Goal: Information Seeking & Learning: Learn about a topic

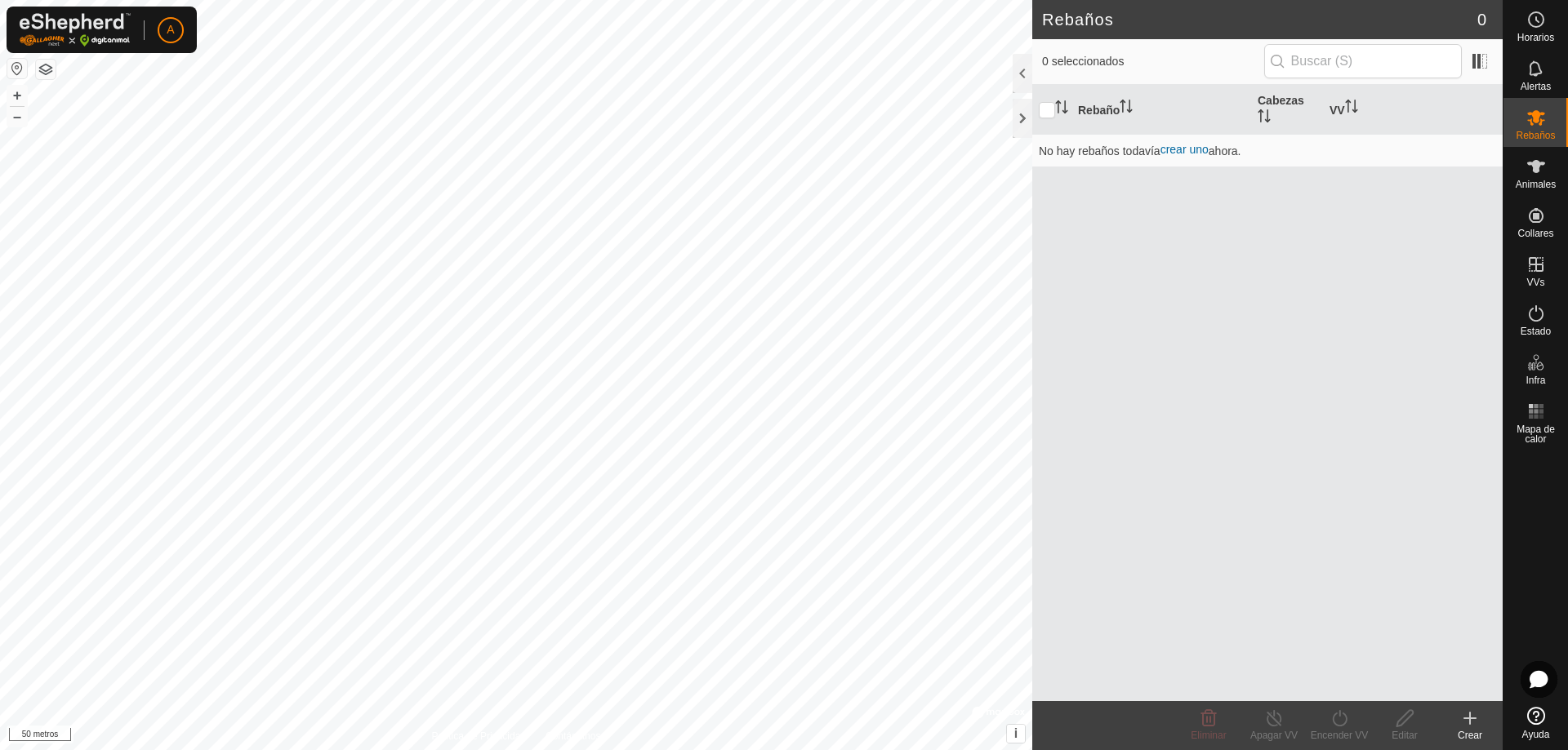
click at [282, 749] on html "A Horarios Alertas Rebaños Animales Collares VVs Estado Infra Mapa de calor Ayu…" at bounding box center [784, 375] width 1568 height 750
click at [1539, 170] on icon at bounding box center [1536, 167] width 20 height 20
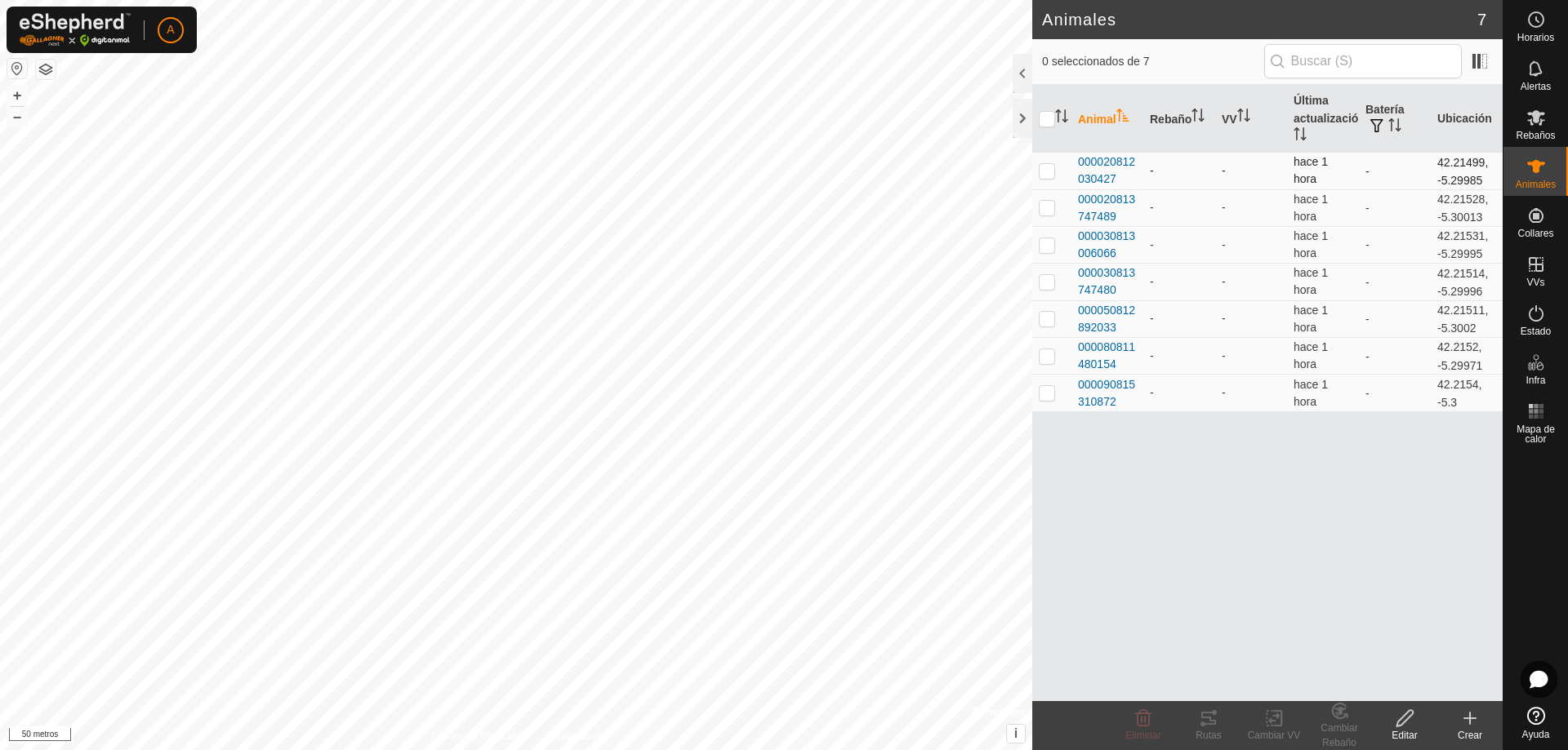
click at [1050, 171] on p-checkbox at bounding box center [1047, 170] width 16 height 13
checkbox input "true"
click at [1101, 169] on span "000020812030427" at bounding box center [1106, 170] width 59 height 34
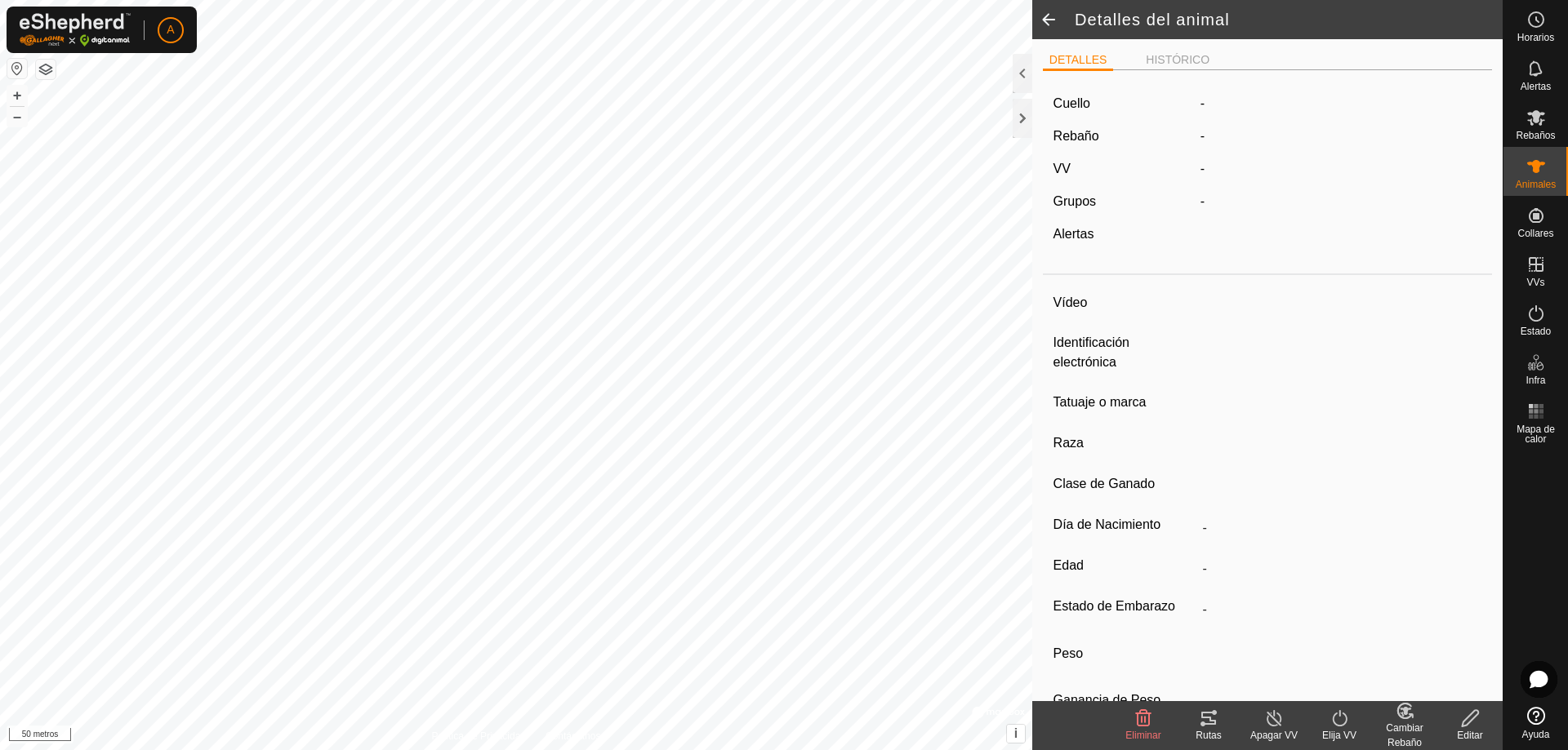
type input "-"
type input "000020812030427"
type input "-"
type input "LIMUSIN"
type input "-"
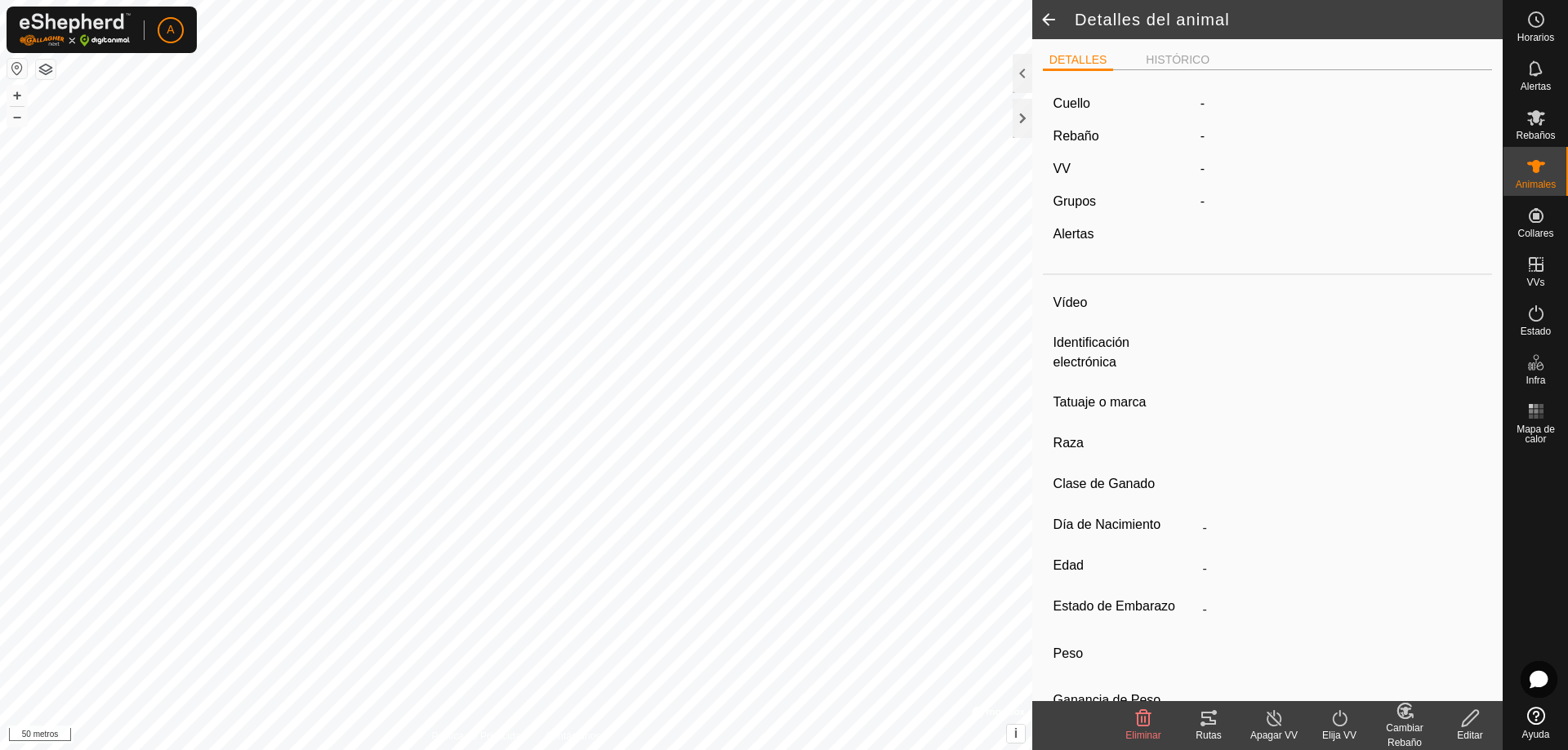
type input "09/2017"
type input "8 years"
type input "Vacía"
type input "500 kg"
type input "-"
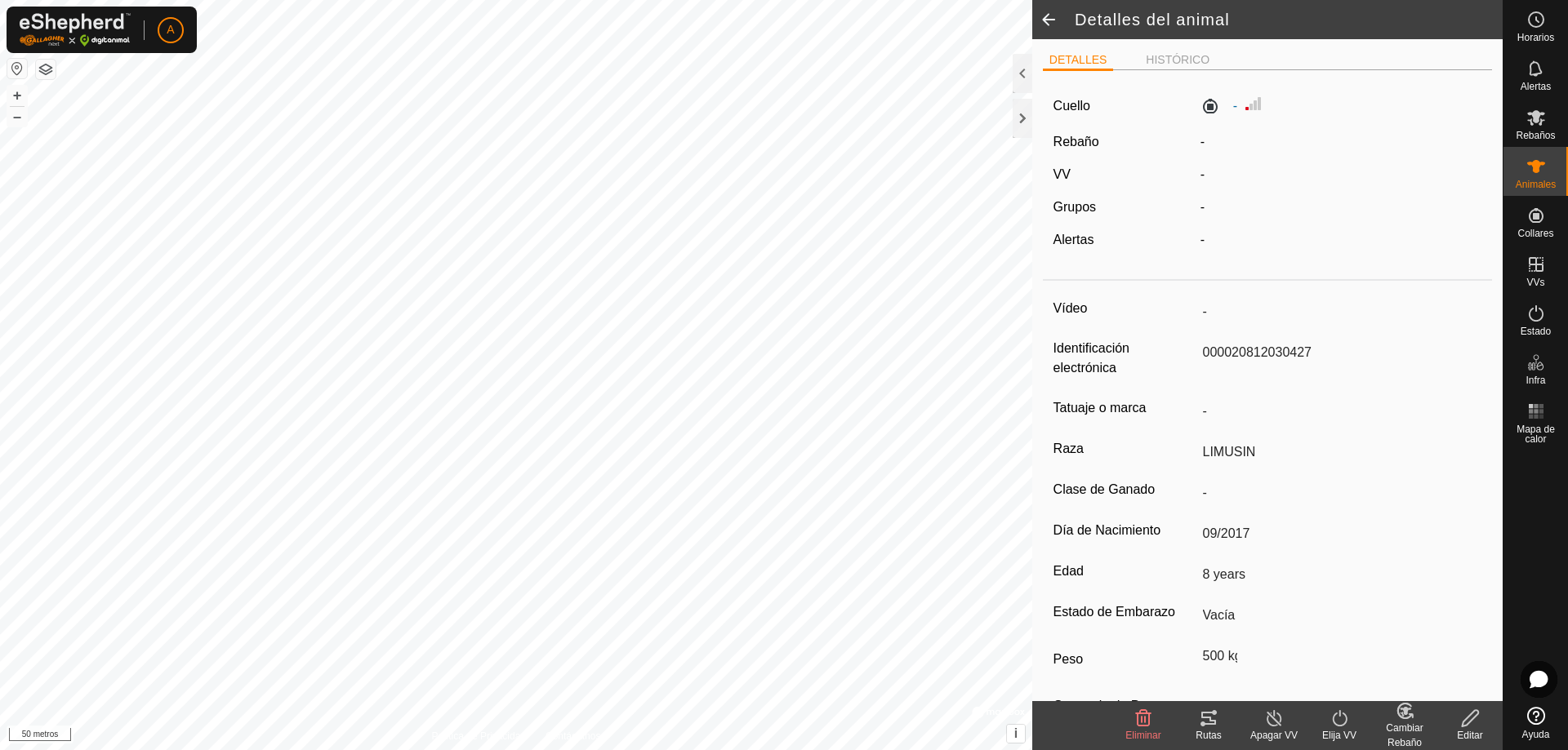
click at [1050, 20] on span at bounding box center [1049, 19] width 32 height 39
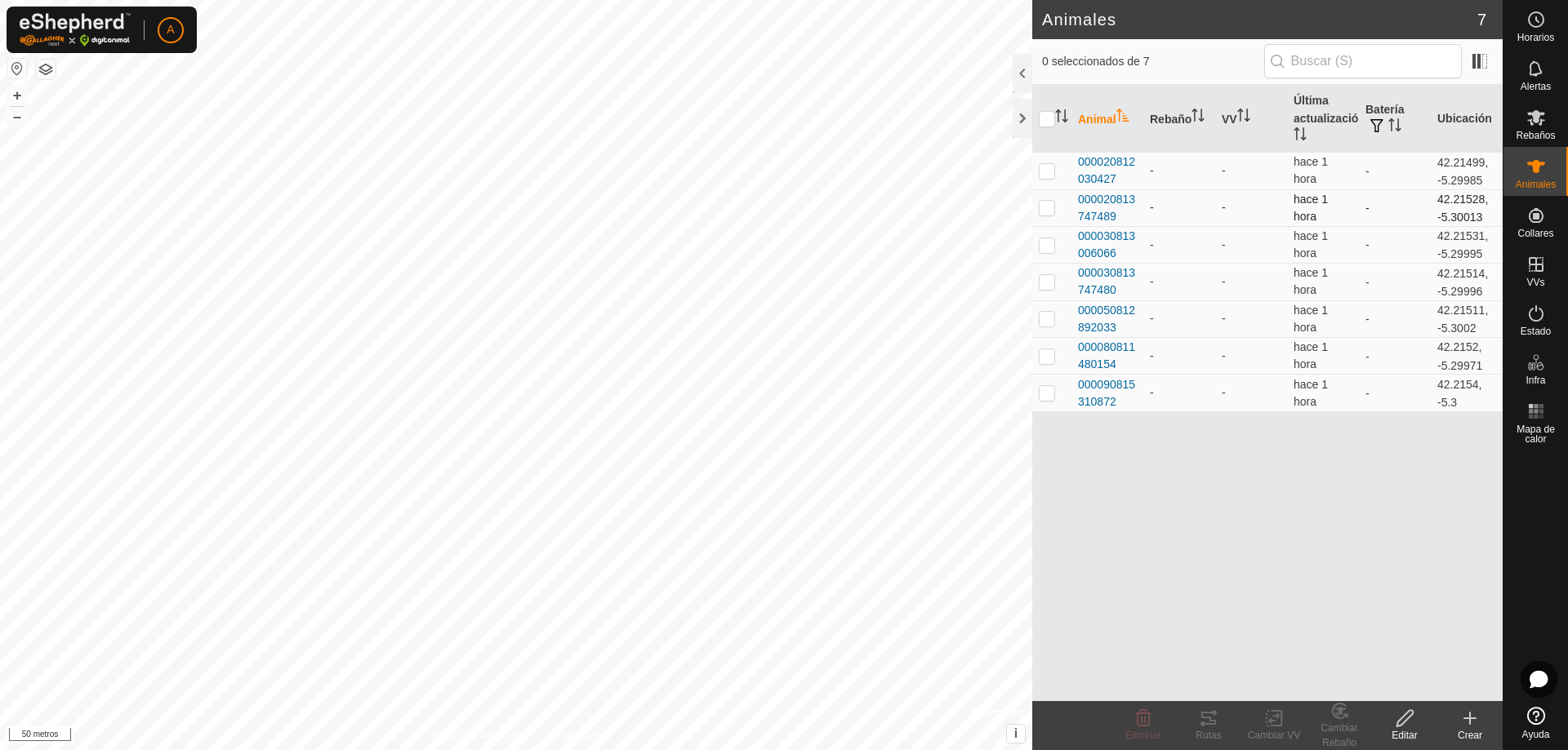
click at [1047, 204] on p-checkbox at bounding box center [1047, 207] width 16 height 13
checkbox input "true"
click at [1099, 205] on font "000020813747489" at bounding box center [1105, 208] width 57 height 31
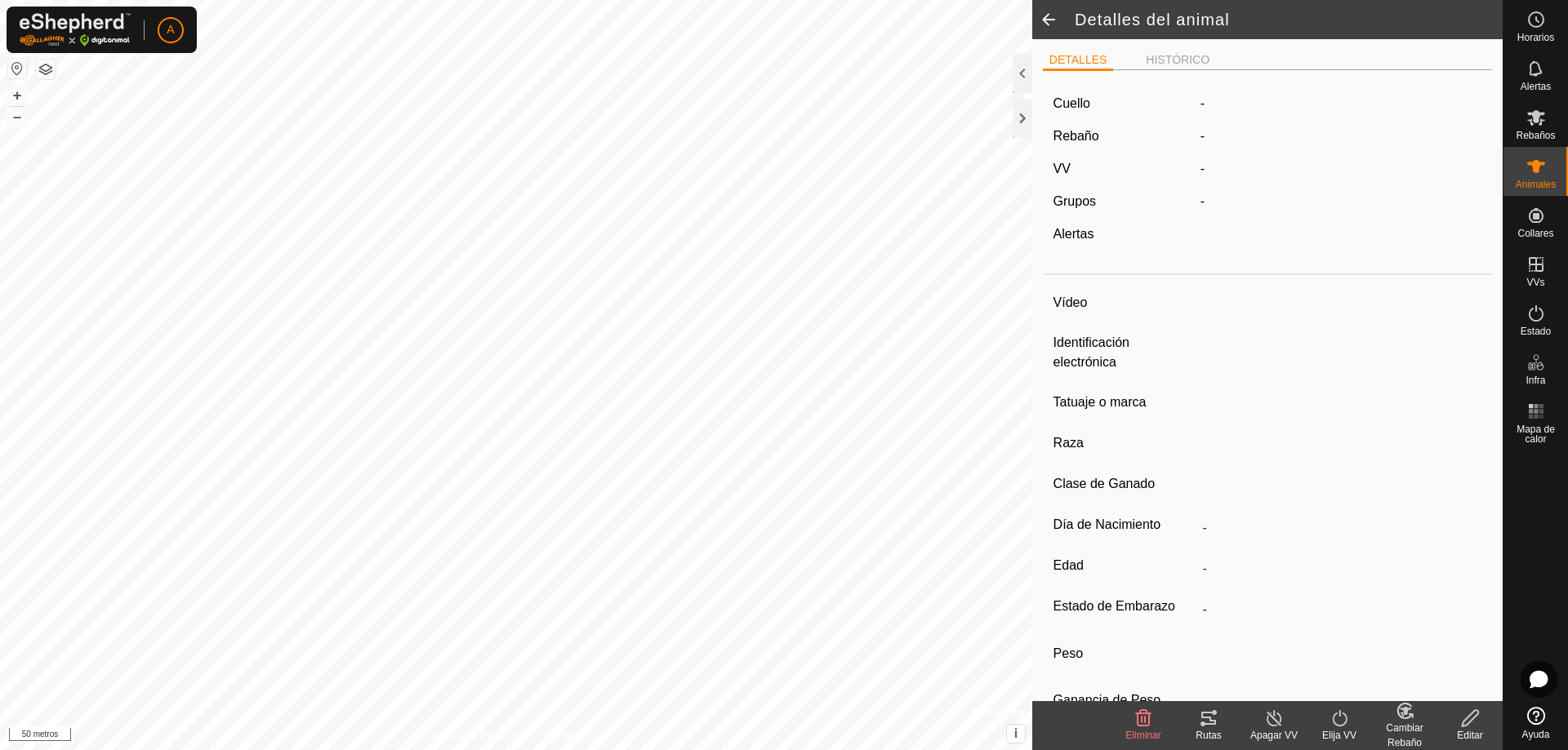
type input "-"
type input "000020813747489"
type input "-"
type input "LIMUSIN"
type input "-"
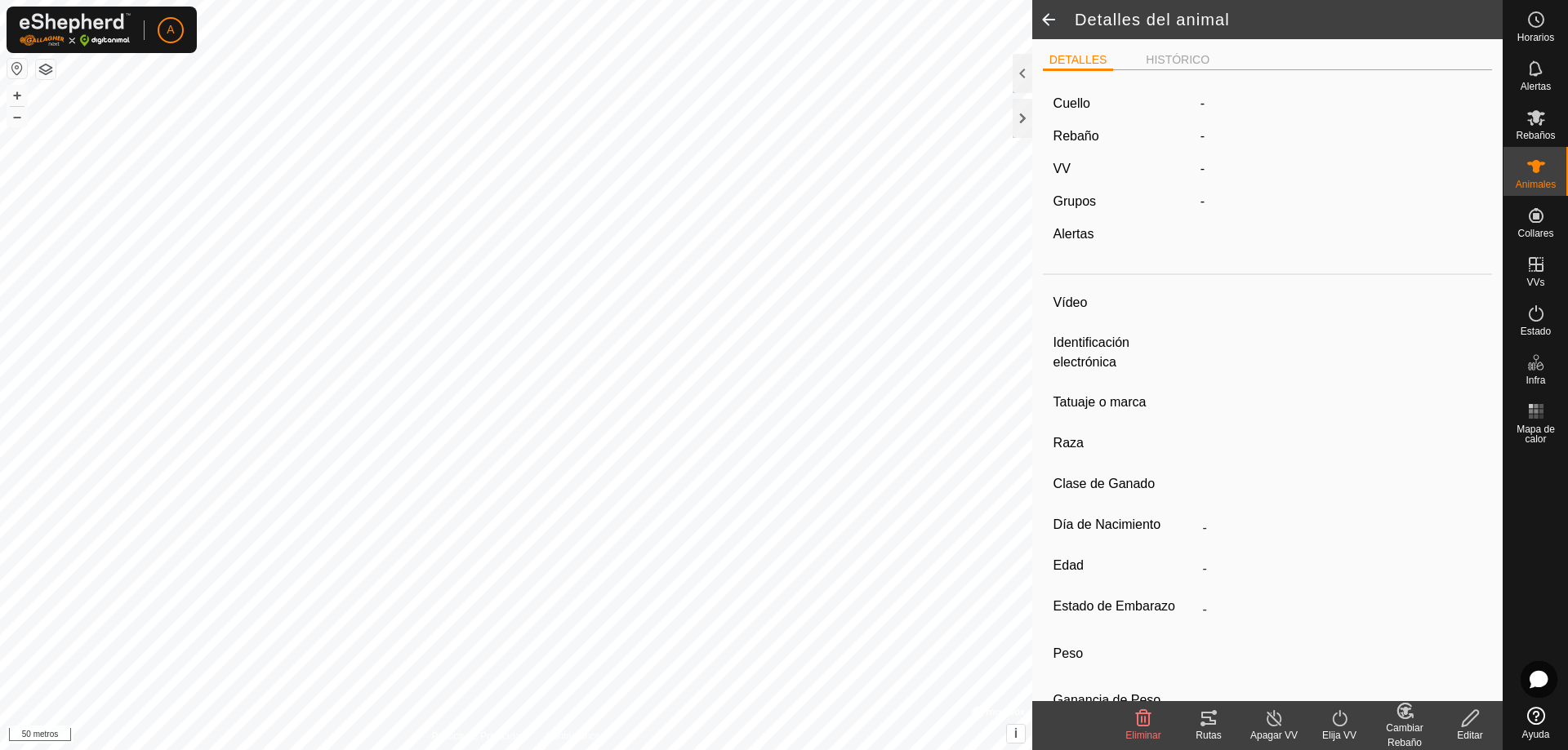
type input "07/2018"
type input "7 years 2 months"
type input "Vacía"
type input "500 kg"
type input "-"
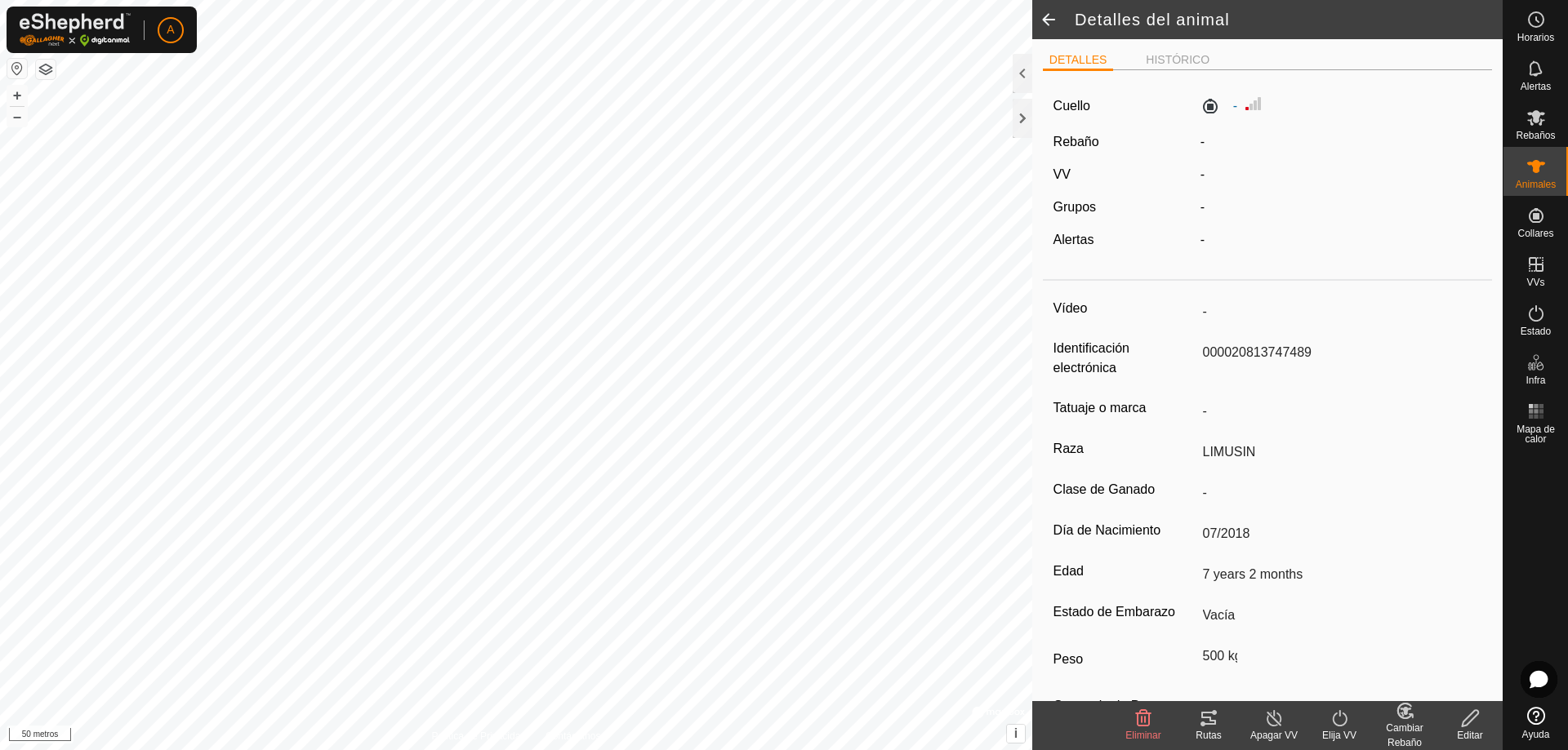
click at [1042, 14] on span at bounding box center [1049, 19] width 32 height 39
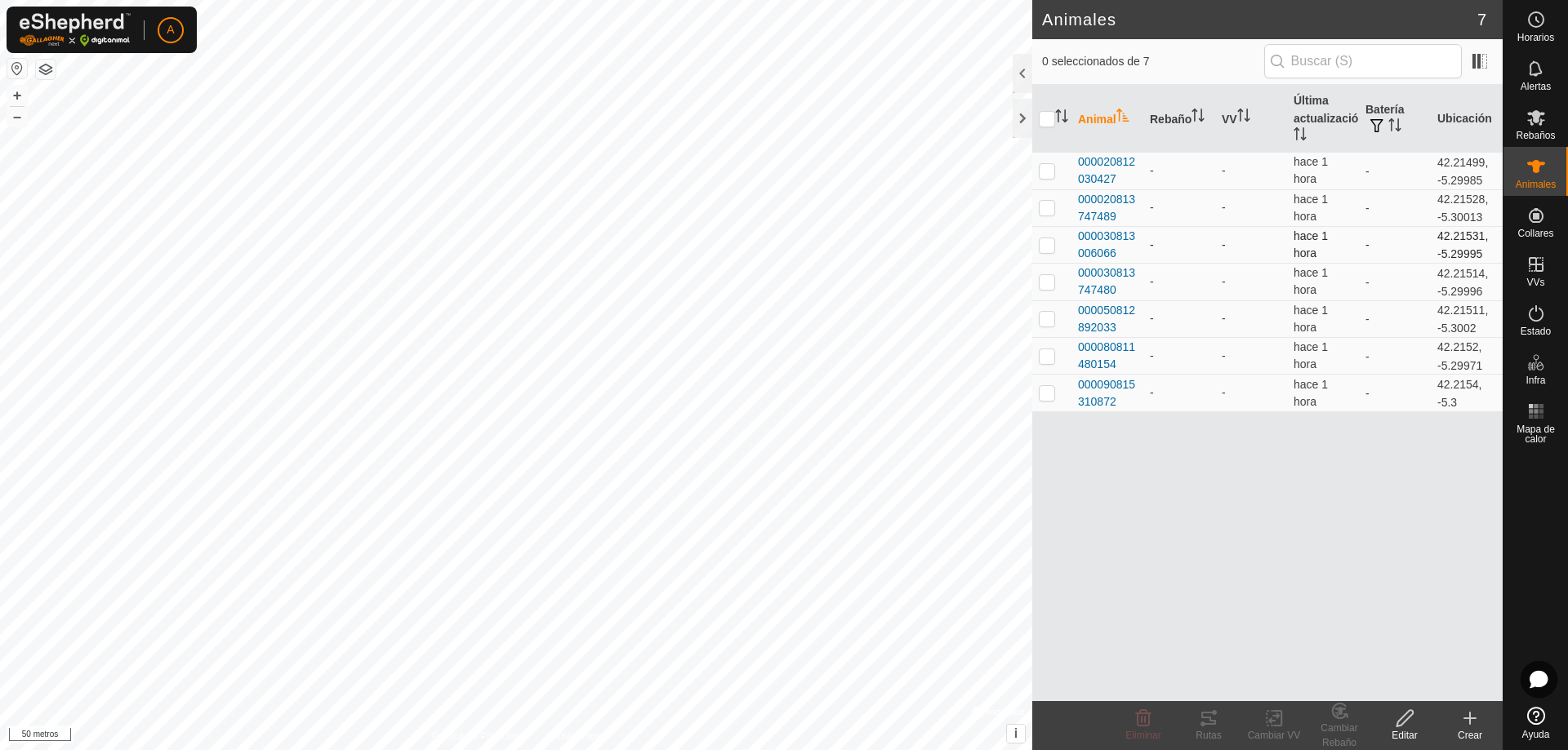
click at [1046, 242] on p-checkbox at bounding box center [1047, 244] width 16 height 13
checkbox input "true"
click at [1098, 243] on span "000030813006066" at bounding box center [1106, 245] width 59 height 34
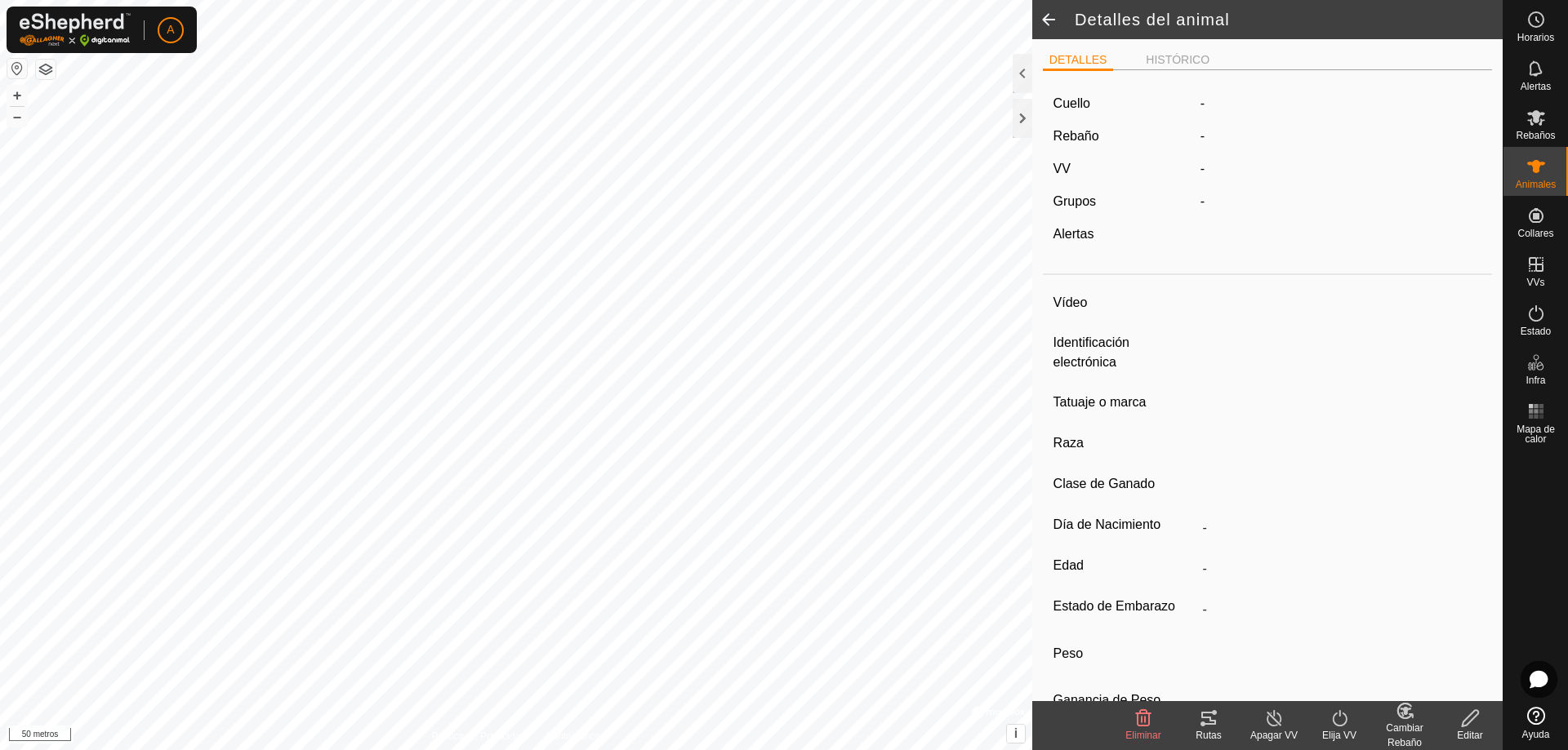
type input "-"
type input "000030813006066"
type input "ORANGE"
type input "LIMUSIN"
type input "-"
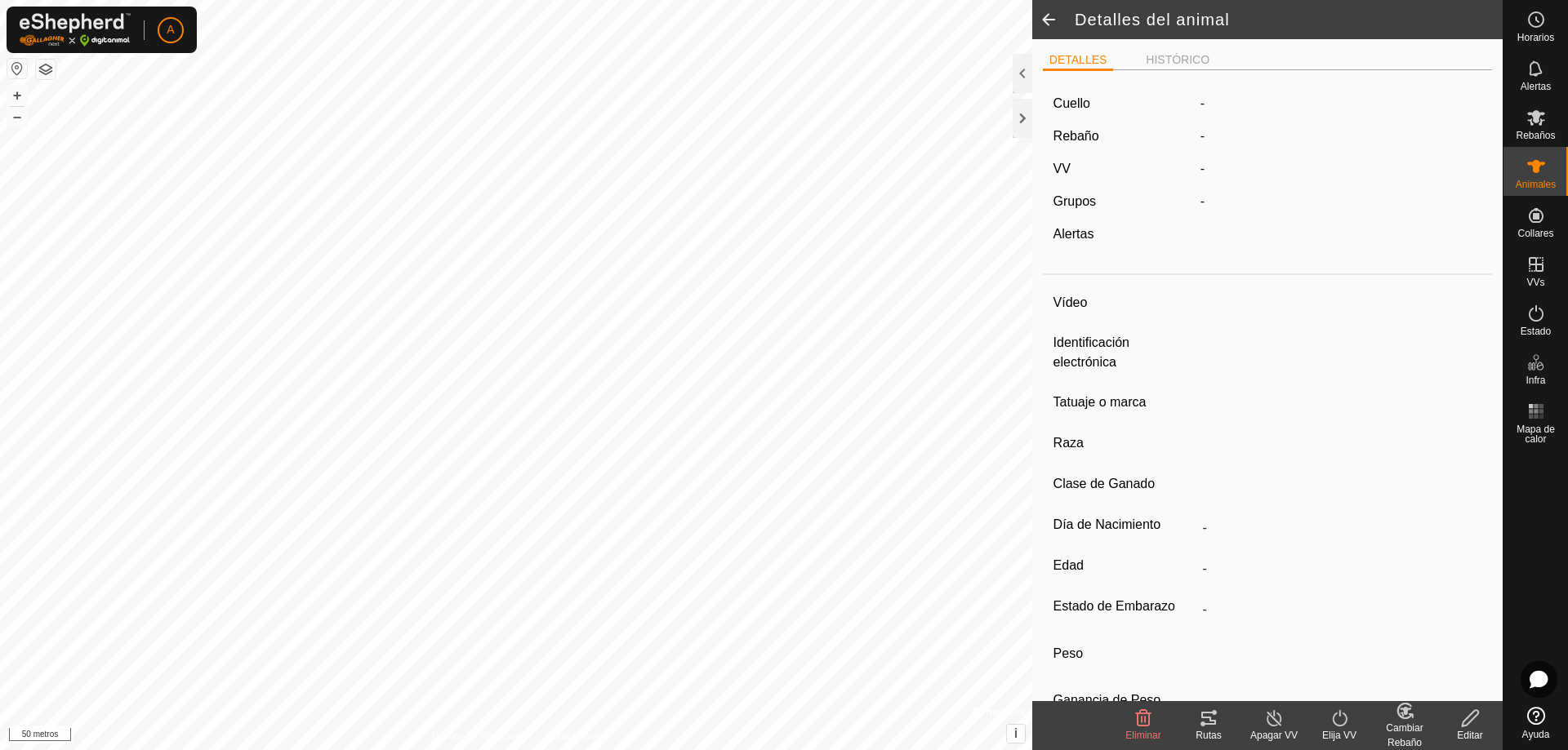
type input "10/2018"
type input "6 years 11 months"
type input "Preñada"
type input "600 kg"
type input "-"
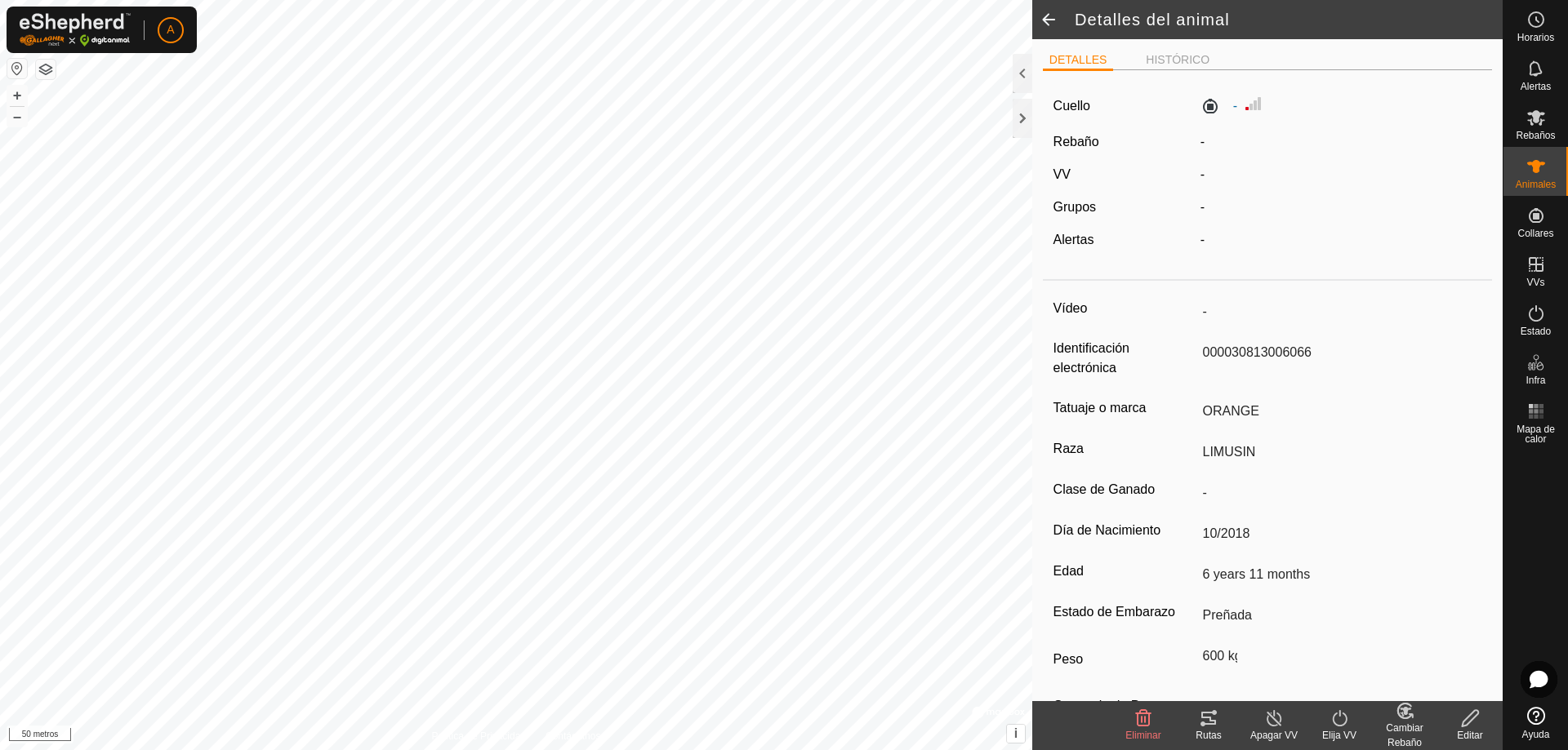
click at [1050, 20] on span at bounding box center [1049, 19] width 32 height 39
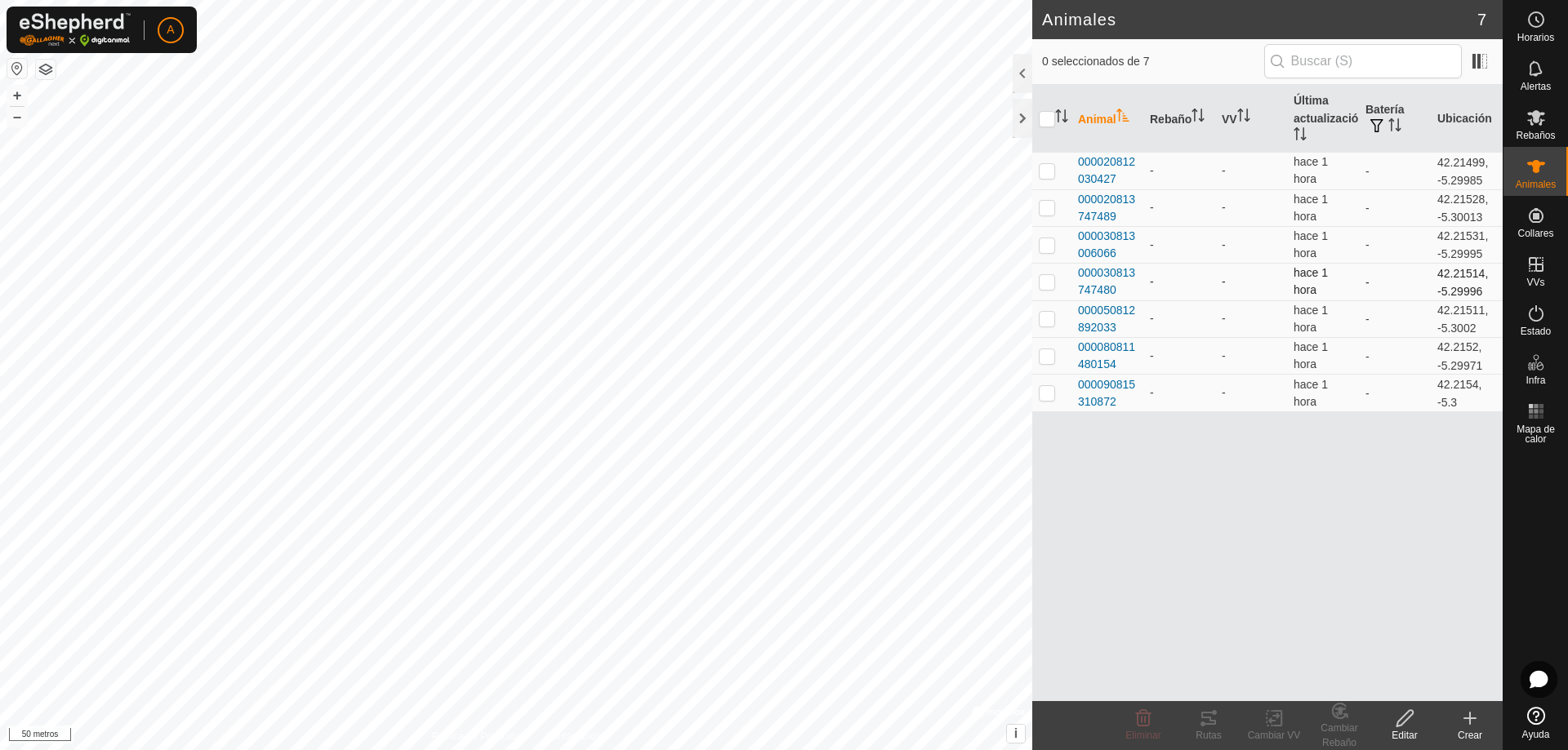
click at [1051, 280] on p-checkbox at bounding box center [1047, 281] width 16 height 13
checkbox input "true"
click at [1091, 277] on font "000030813747480" at bounding box center [1105, 281] width 57 height 31
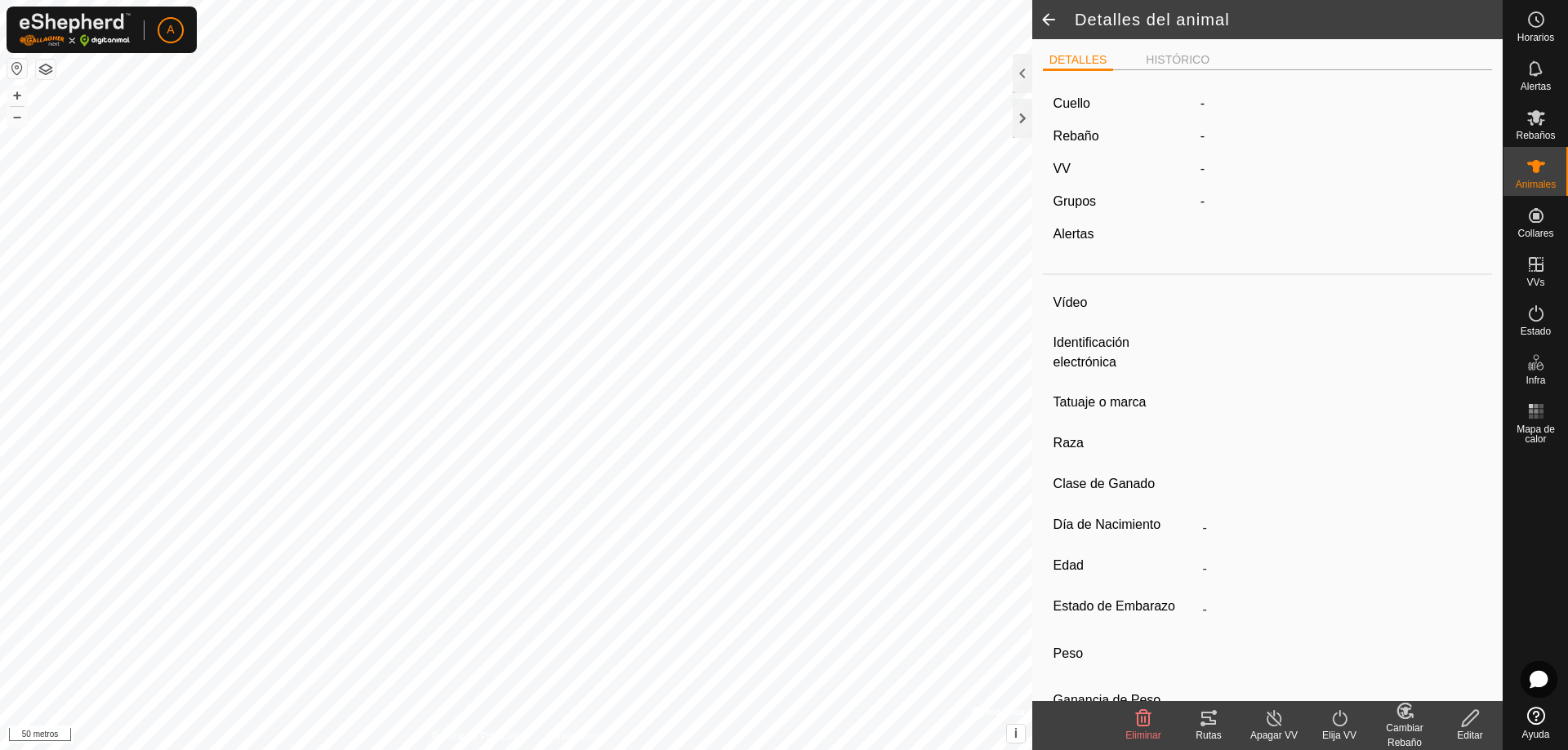
type input "-"
type input "000030813747480"
type input "-"
type input "LIMUSIN"
type input "-"
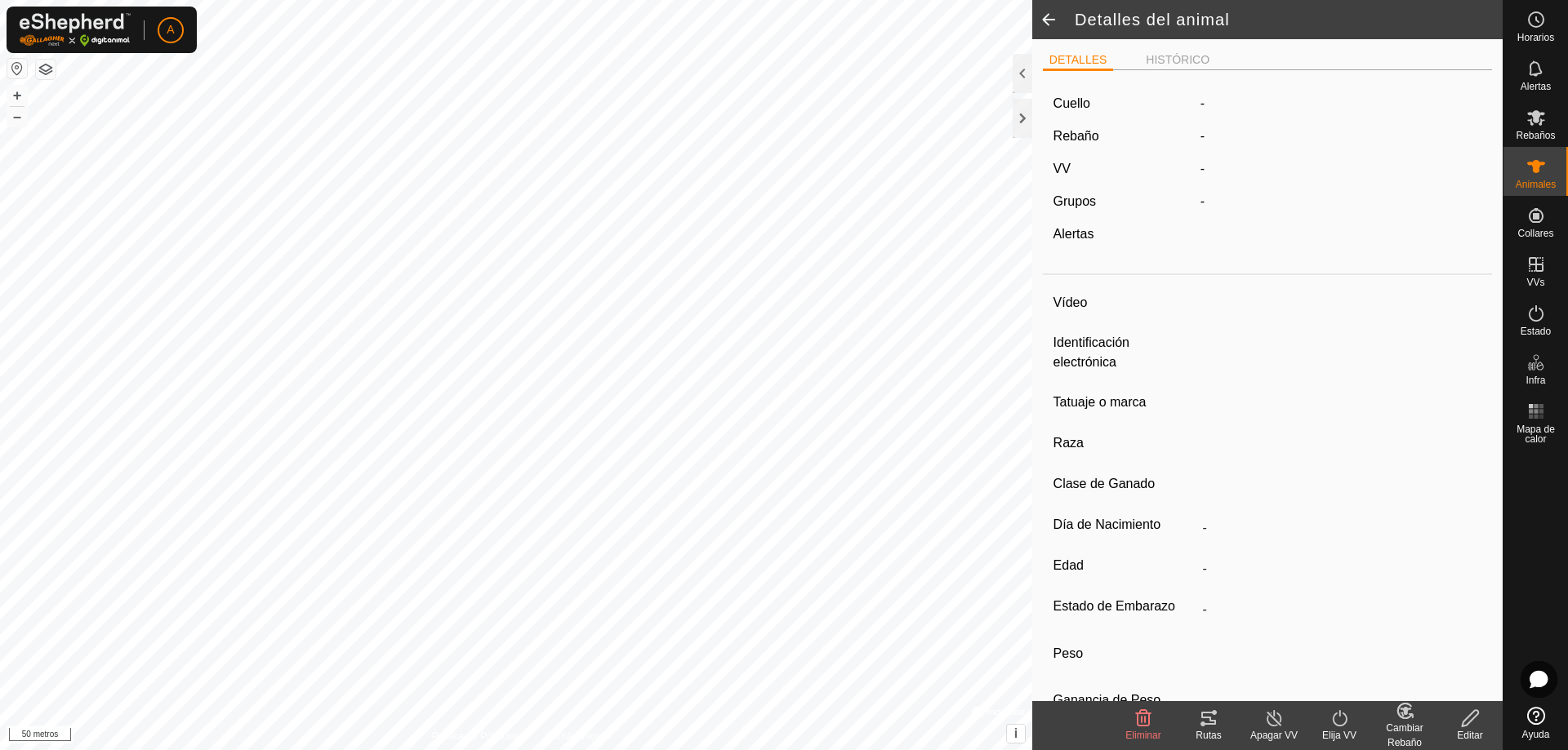
type input "03/2018"
type input "7 years 6 months"
type input "Preñada"
type input "500 kg"
type input "-"
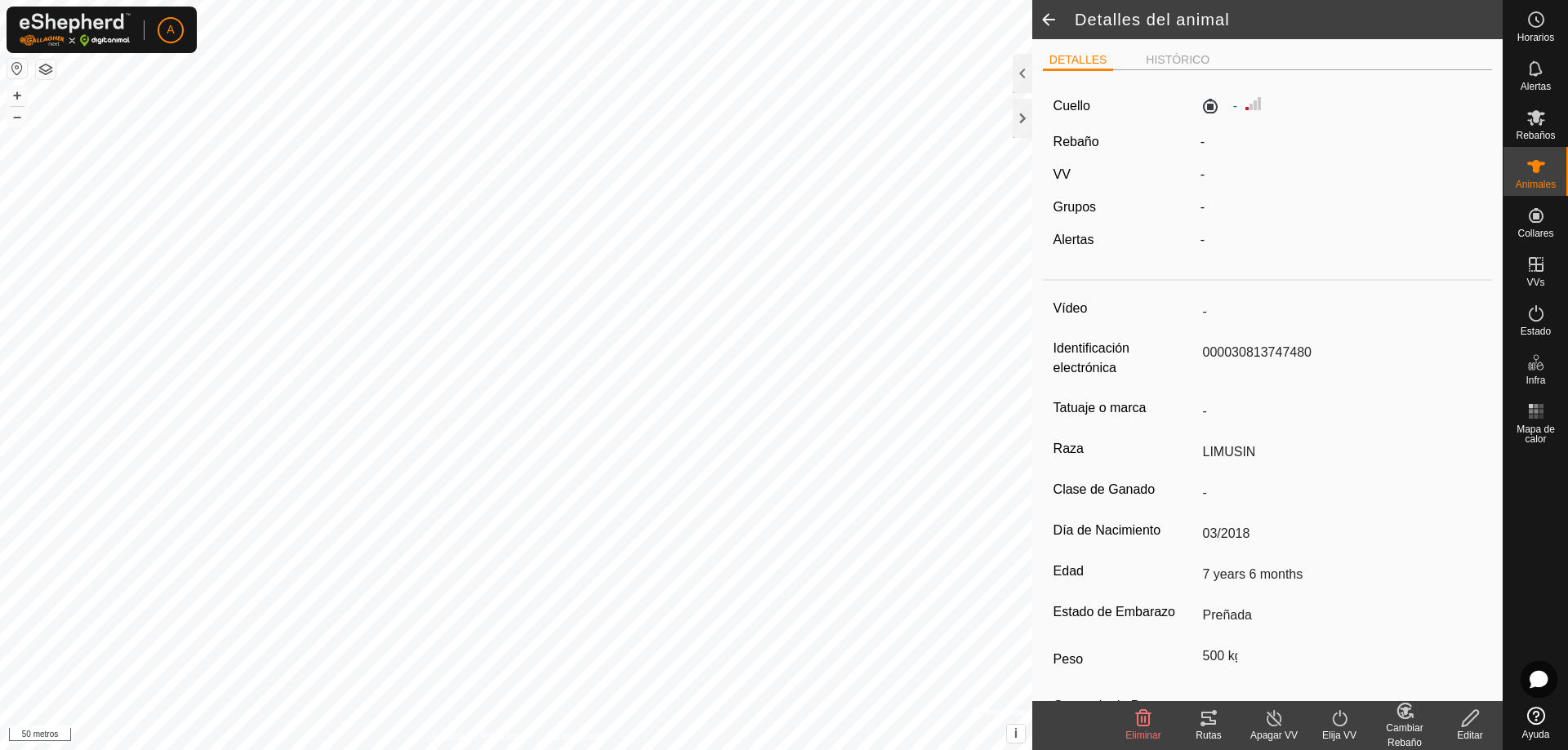
click at [1051, 16] on span at bounding box center [1049, 19] width 32 height 39
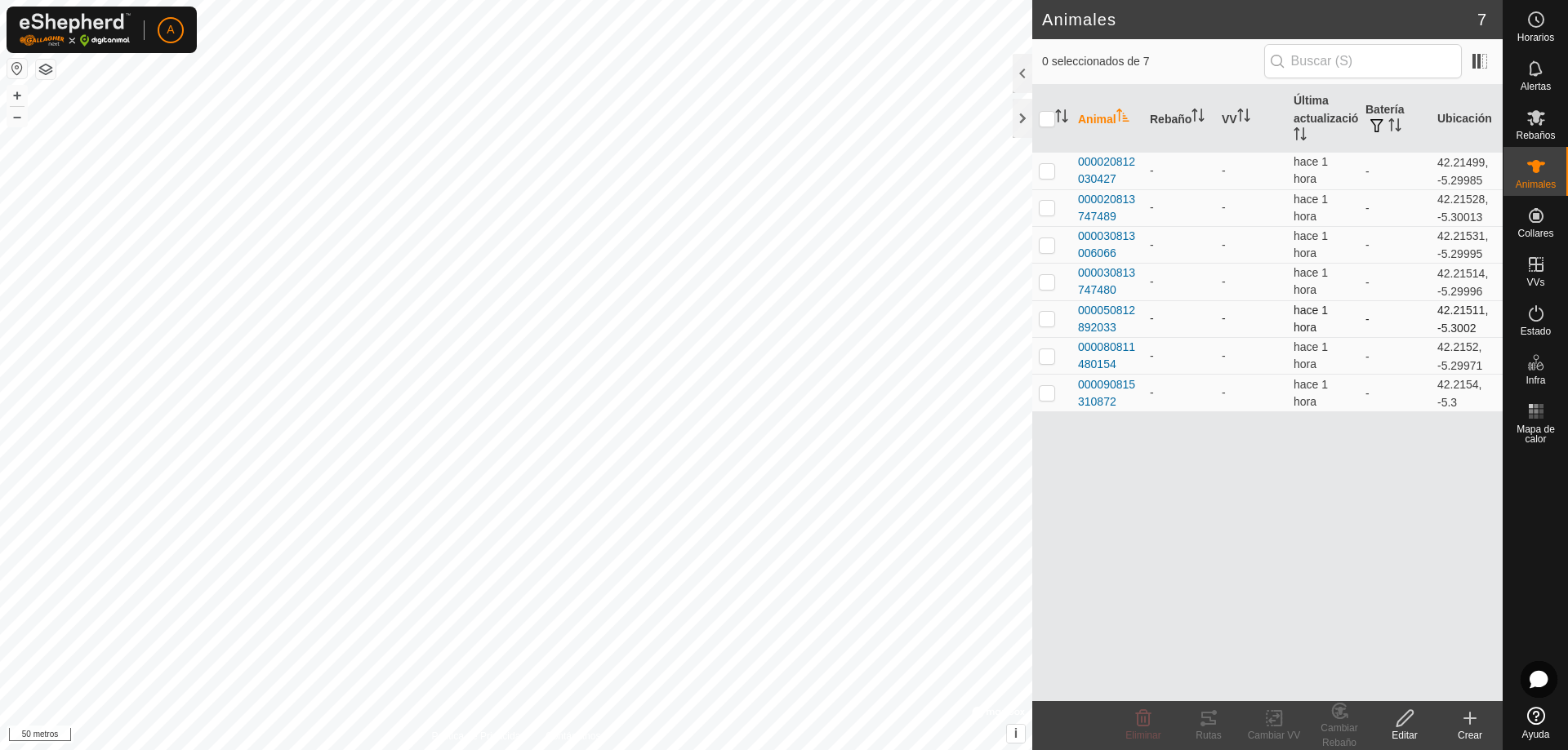
click at [1051, 320] on p-checkbox at bounding box center [1047, 318] width 16 height 13
checkbox input "true"
click at [1099, 320] on span "000050812892033" at bounding box center [1106, 319] width 59 height 34
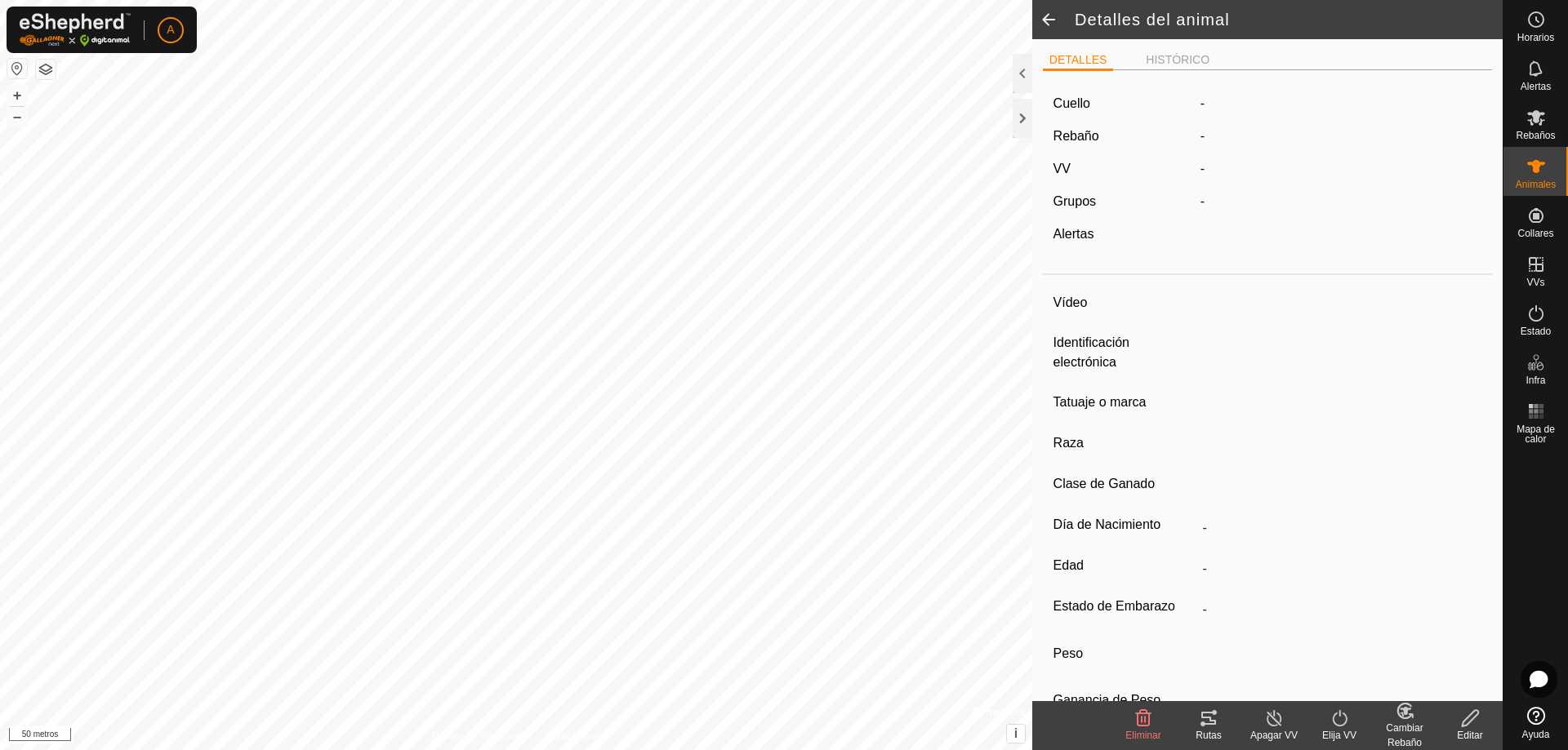
type input "-"
type input "000050812892033"
type input "-"
type input "LIMUSIN"
type input "-"
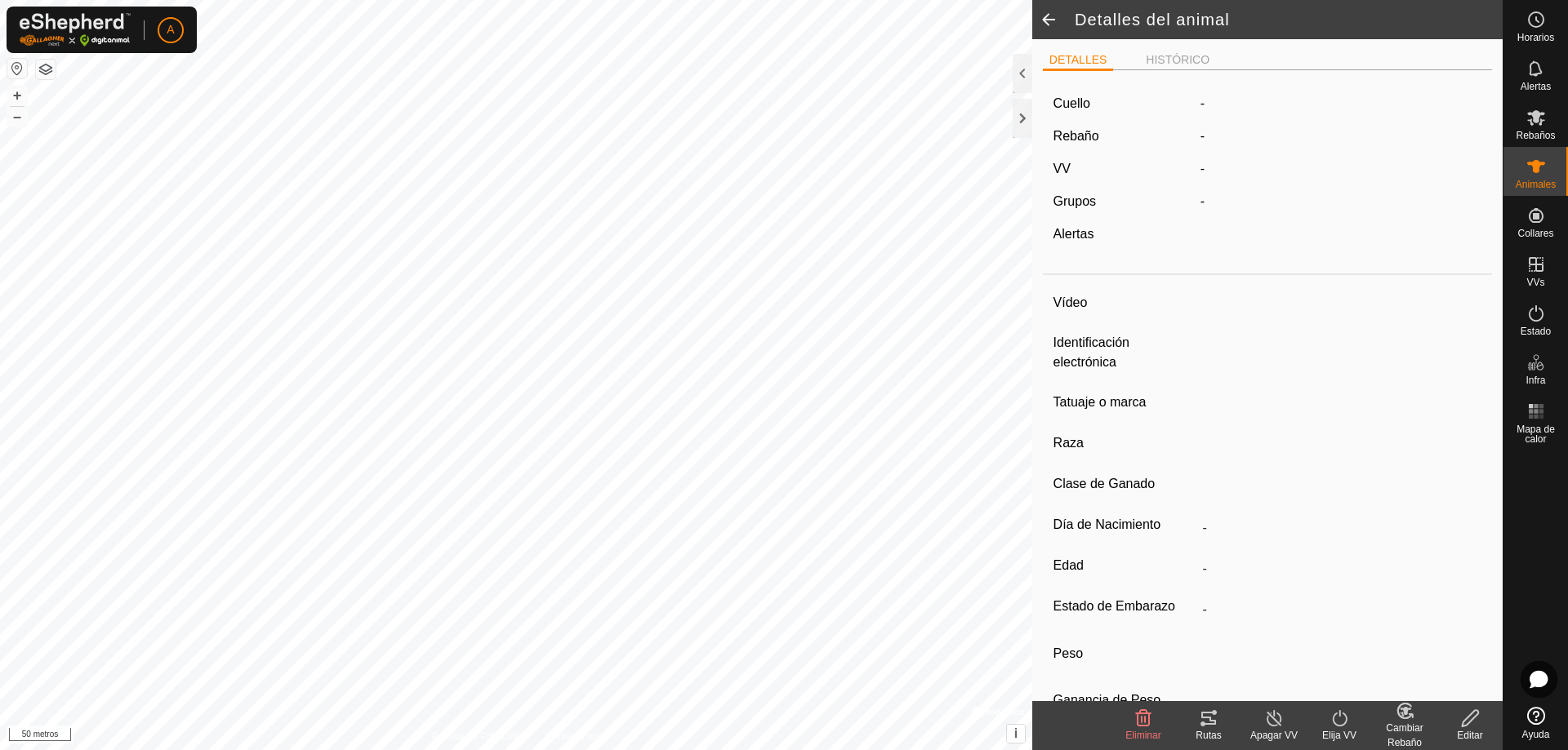
type input "11/2017"
type input "7 years 10 months"
type input "Vacía"
type input "500 kg"
type input "-"
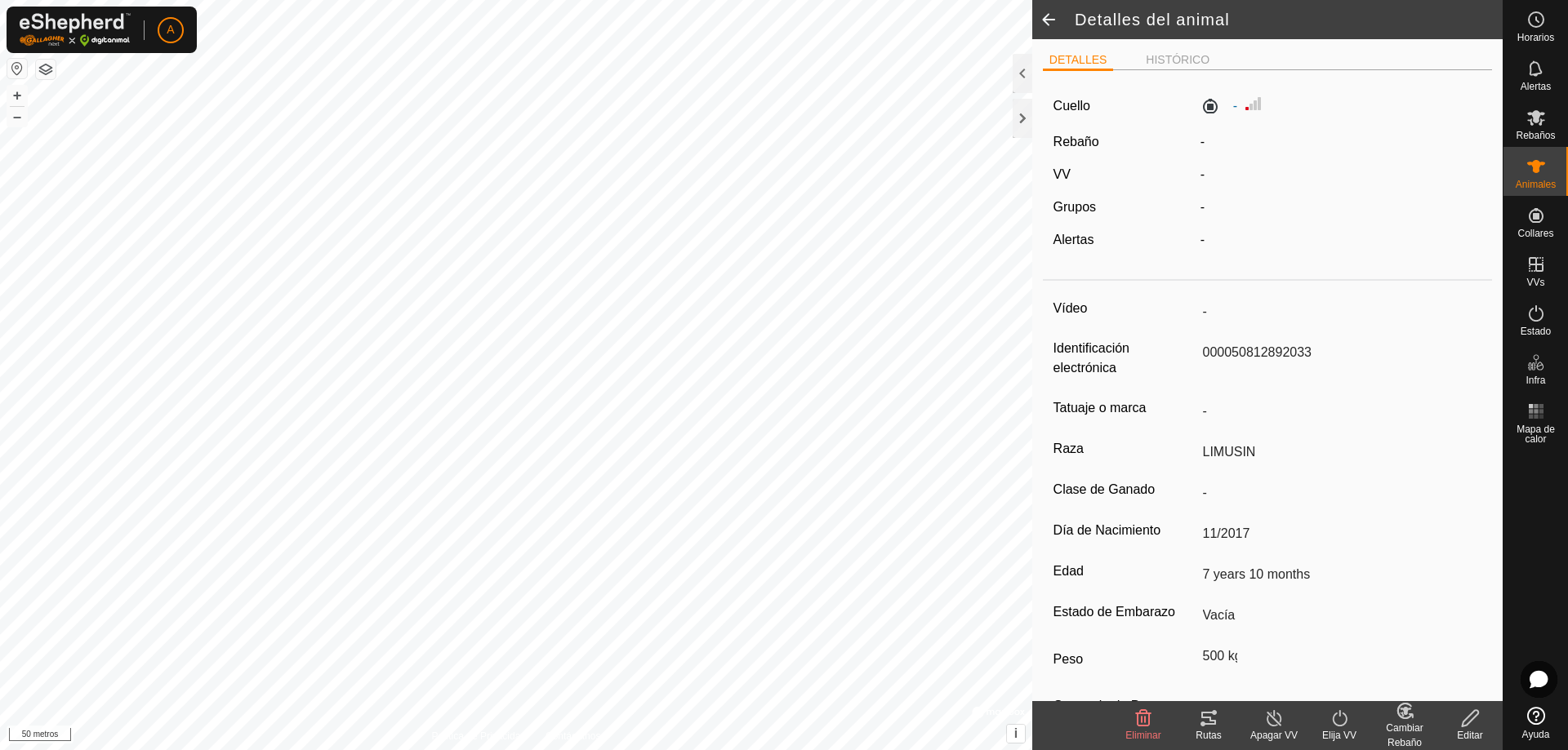
click at [1040, 13] on span at bounding box center [1049, 19] width 32 height 39
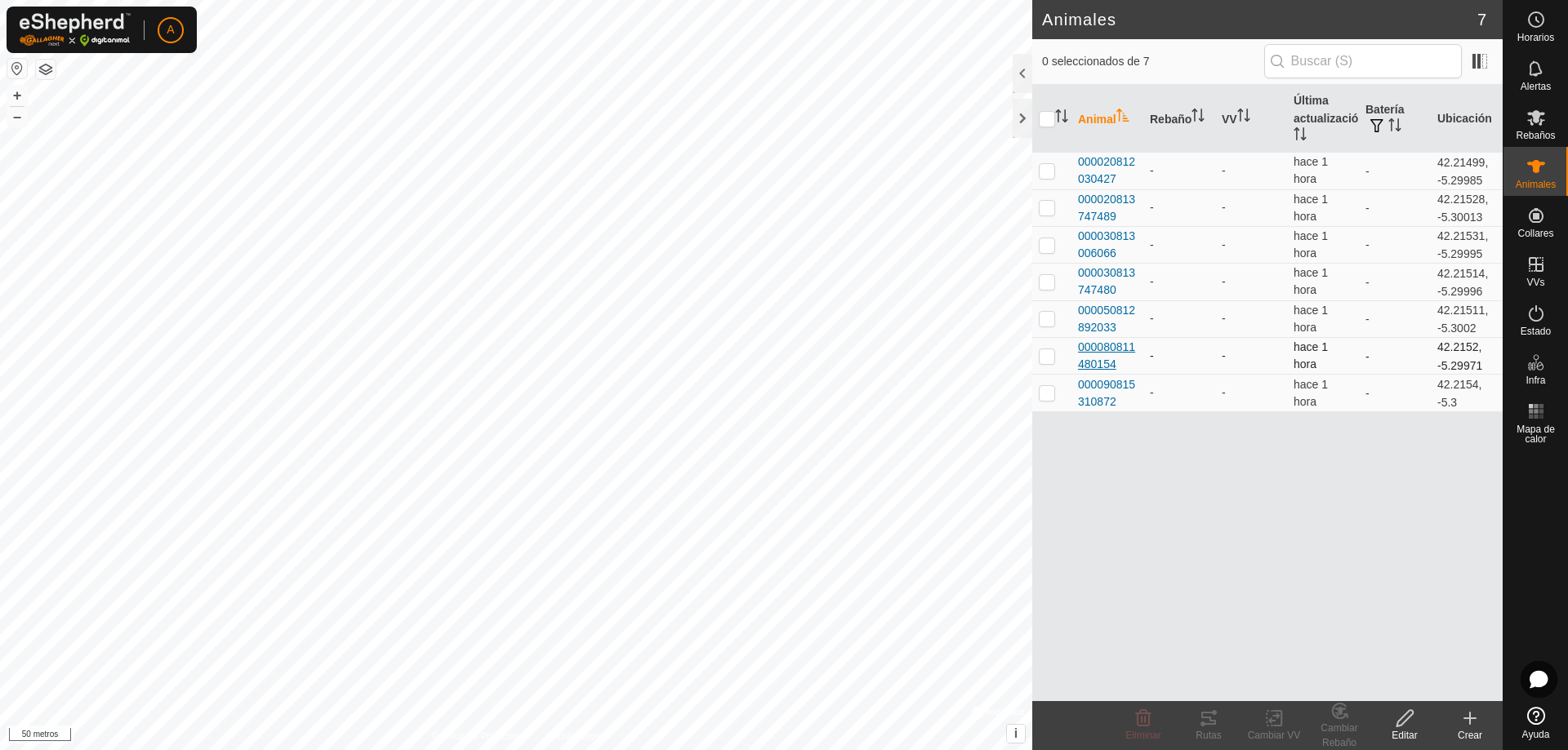
click at [1096, 359] on font "000080811480154" at bounding box center [1105, 356] width 57 height 31
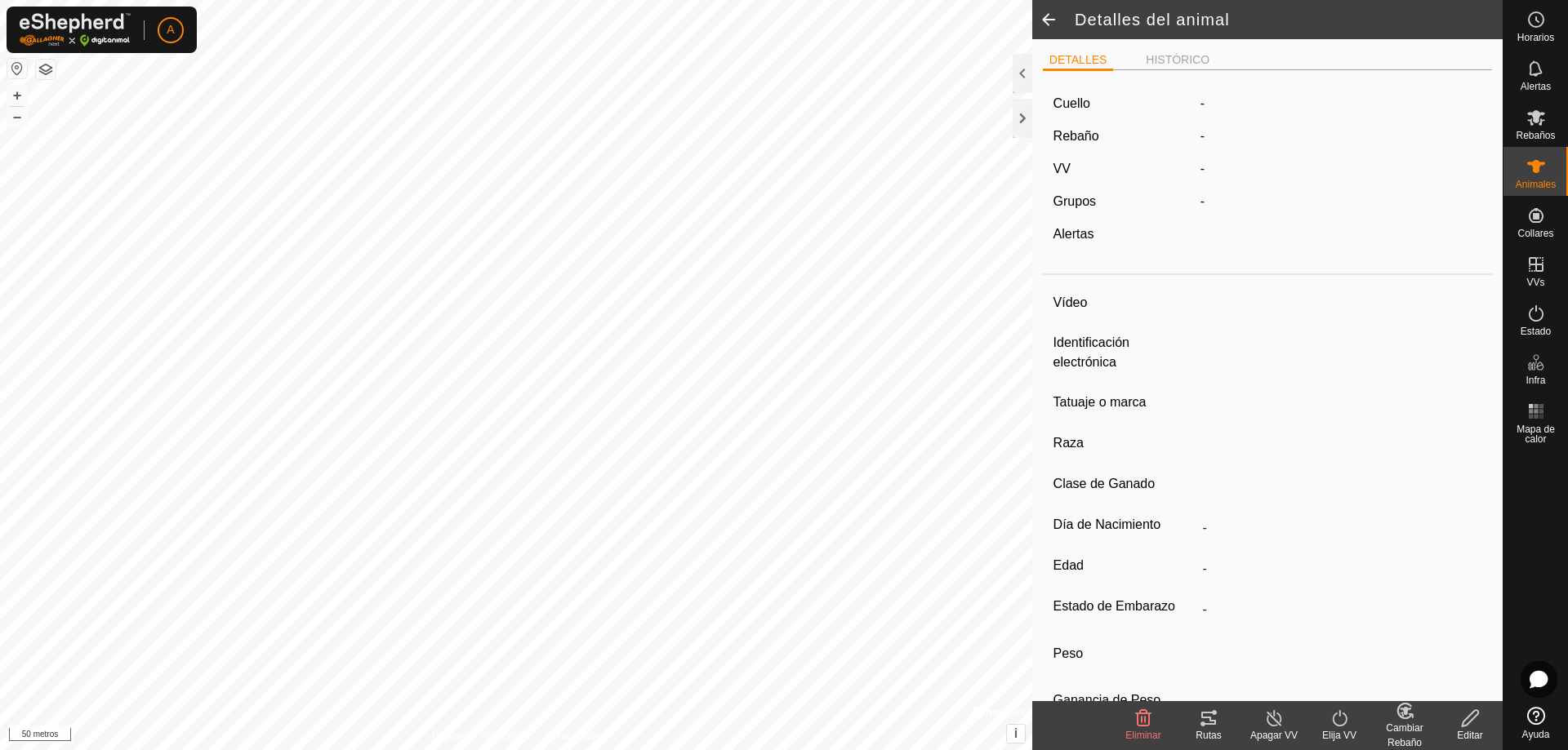
type input "-"
type input "000080811480154"
type input "-"
type input "LIMUSIN"
type input "-"
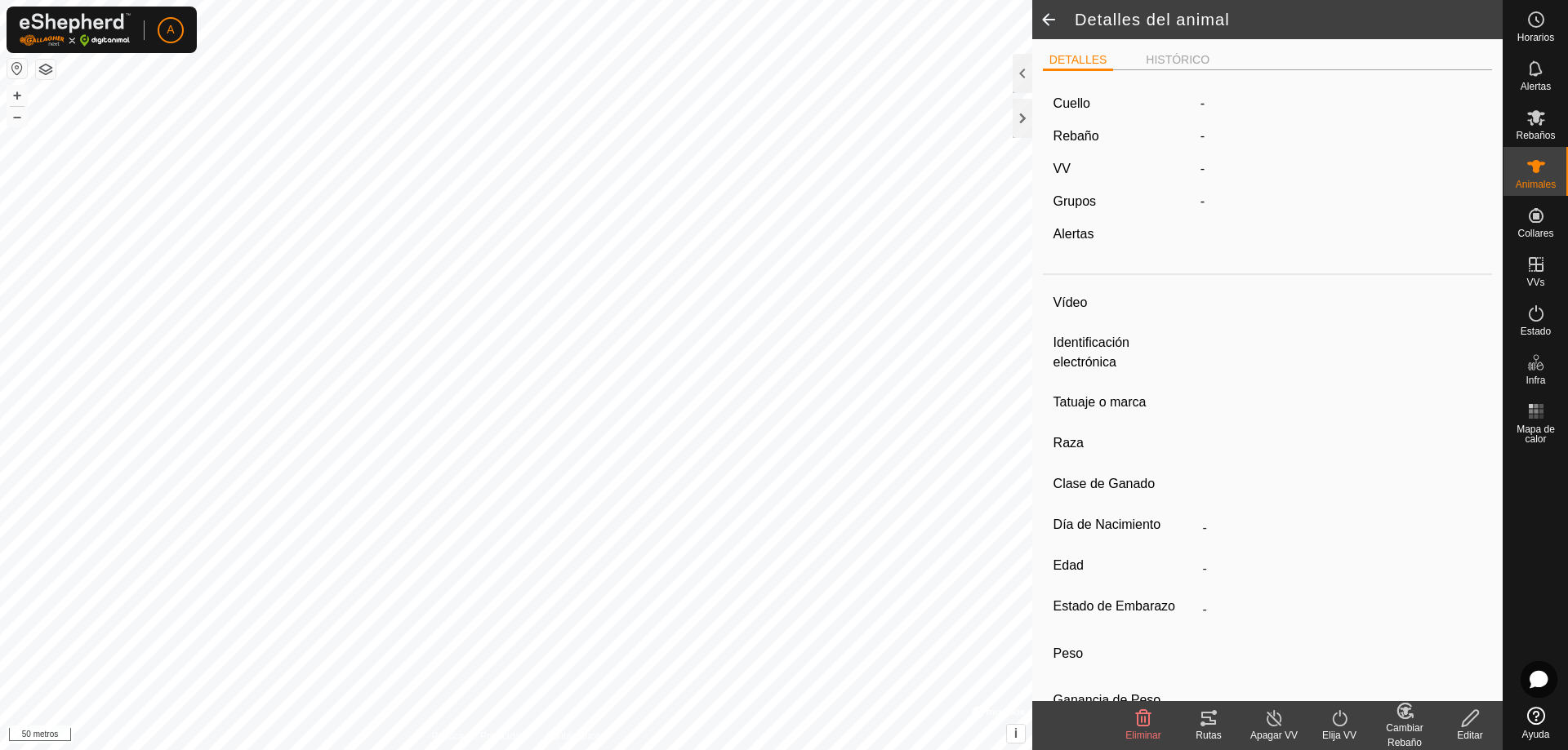
type input "05/2015"
type input "10 years 5 months"
type input "Vacía"
type input "500 kg"
type input "-"
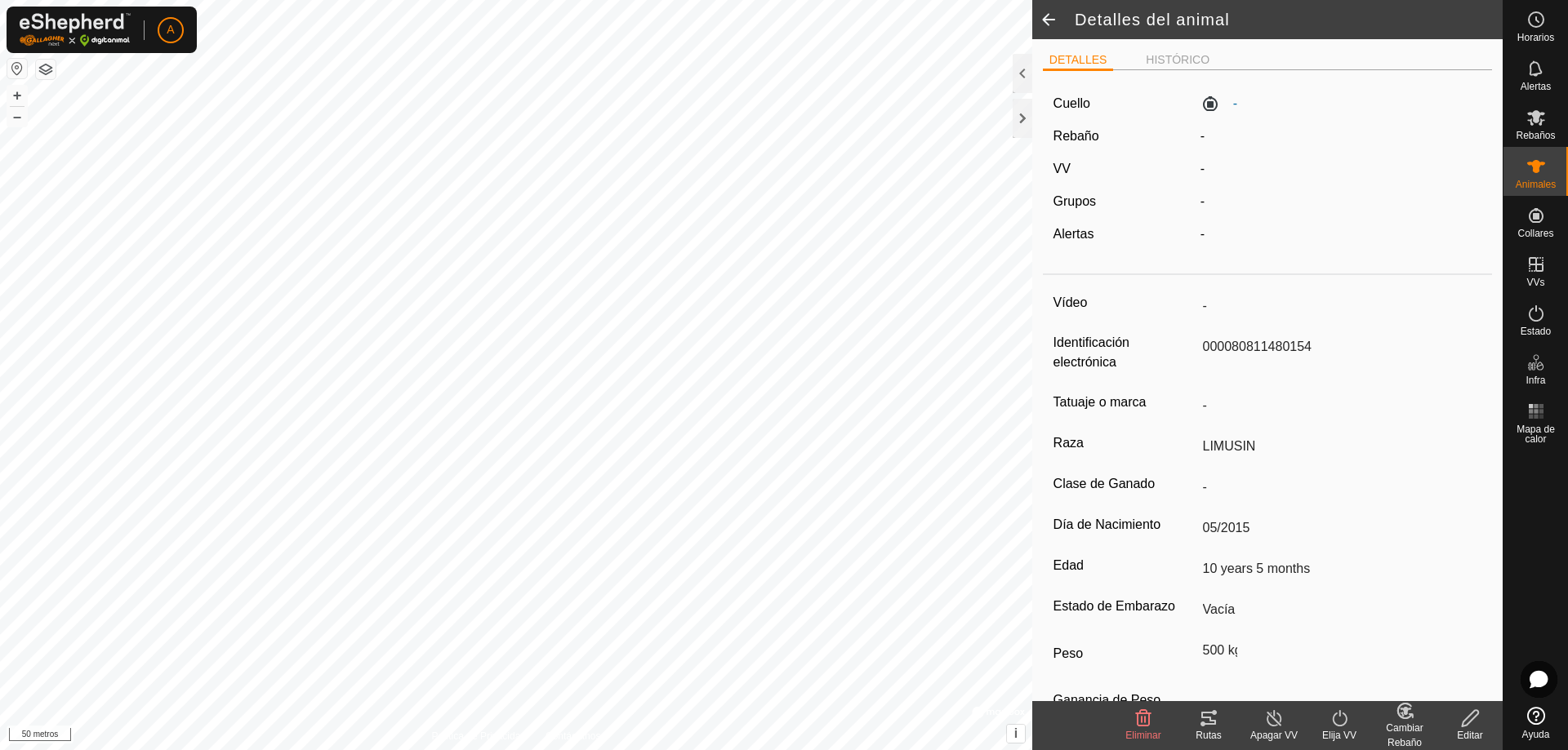
click at [1040, 19] on span at bounding box center [1049, 19] width 32 height 39
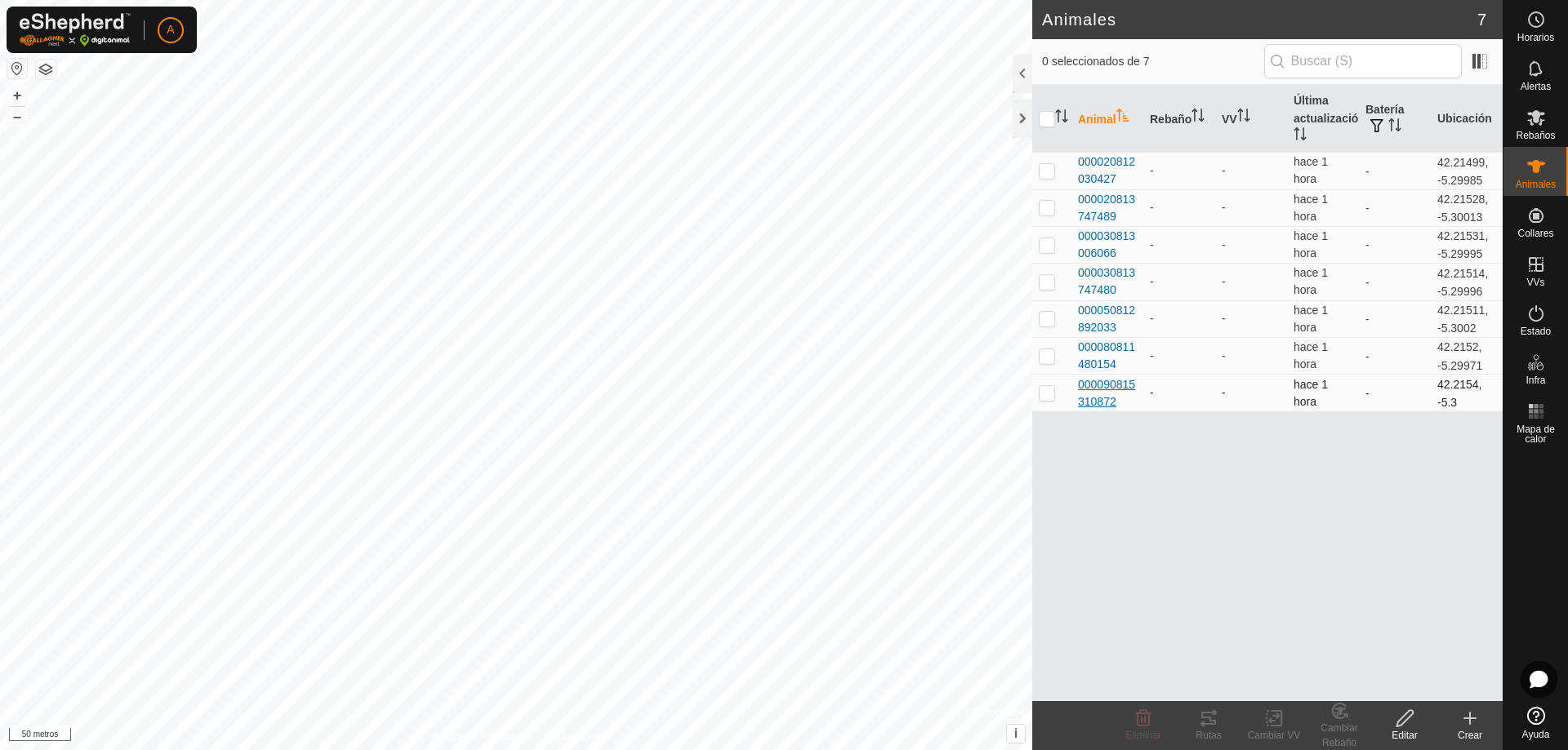
click at [1091, 393] on span "000090815310872" at bounding box center [1106, 393] width 59 height 34
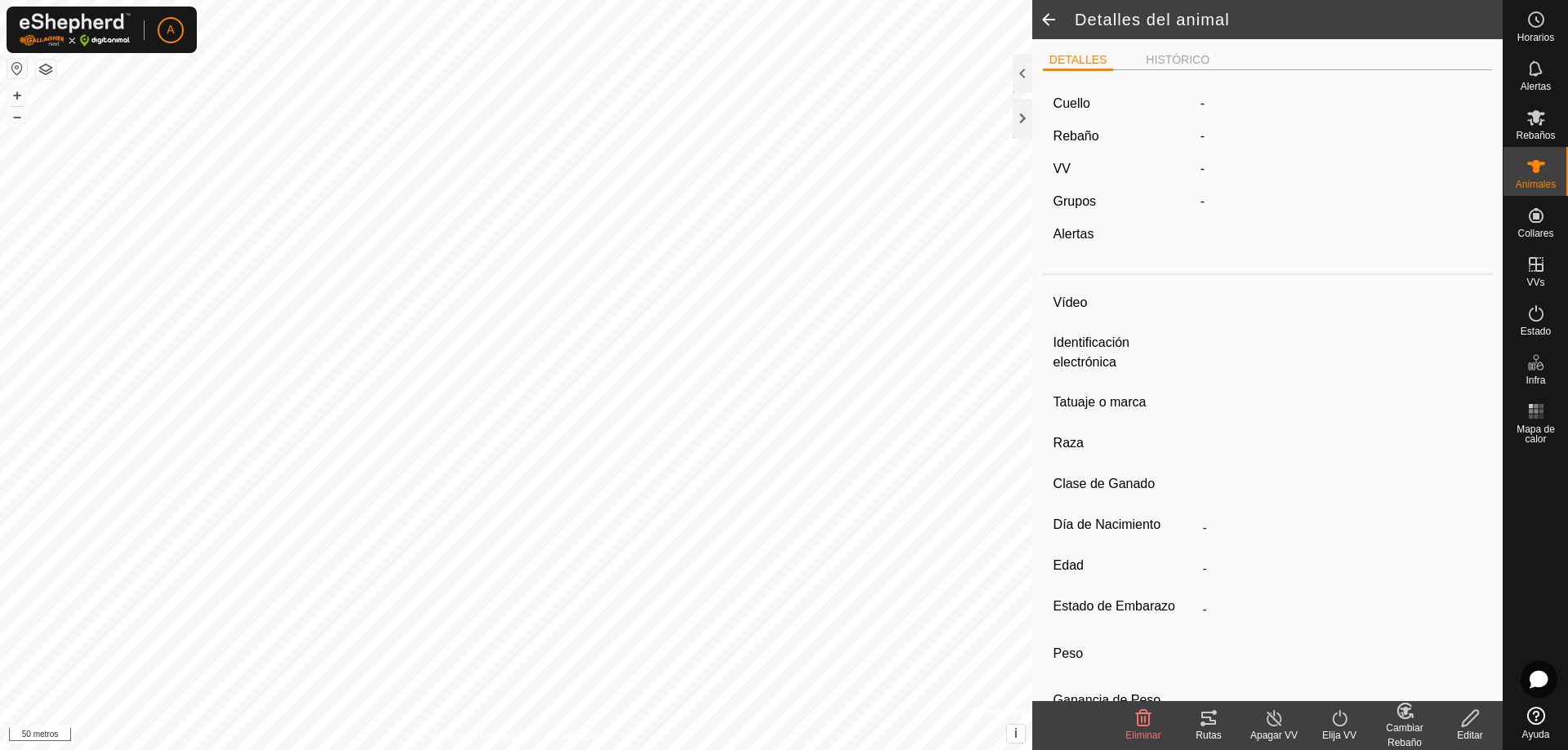
type input "-"
type input "000090815310872"
type input "[PERSON_NAME]"
type input "LIMUSIN"
type input "-"
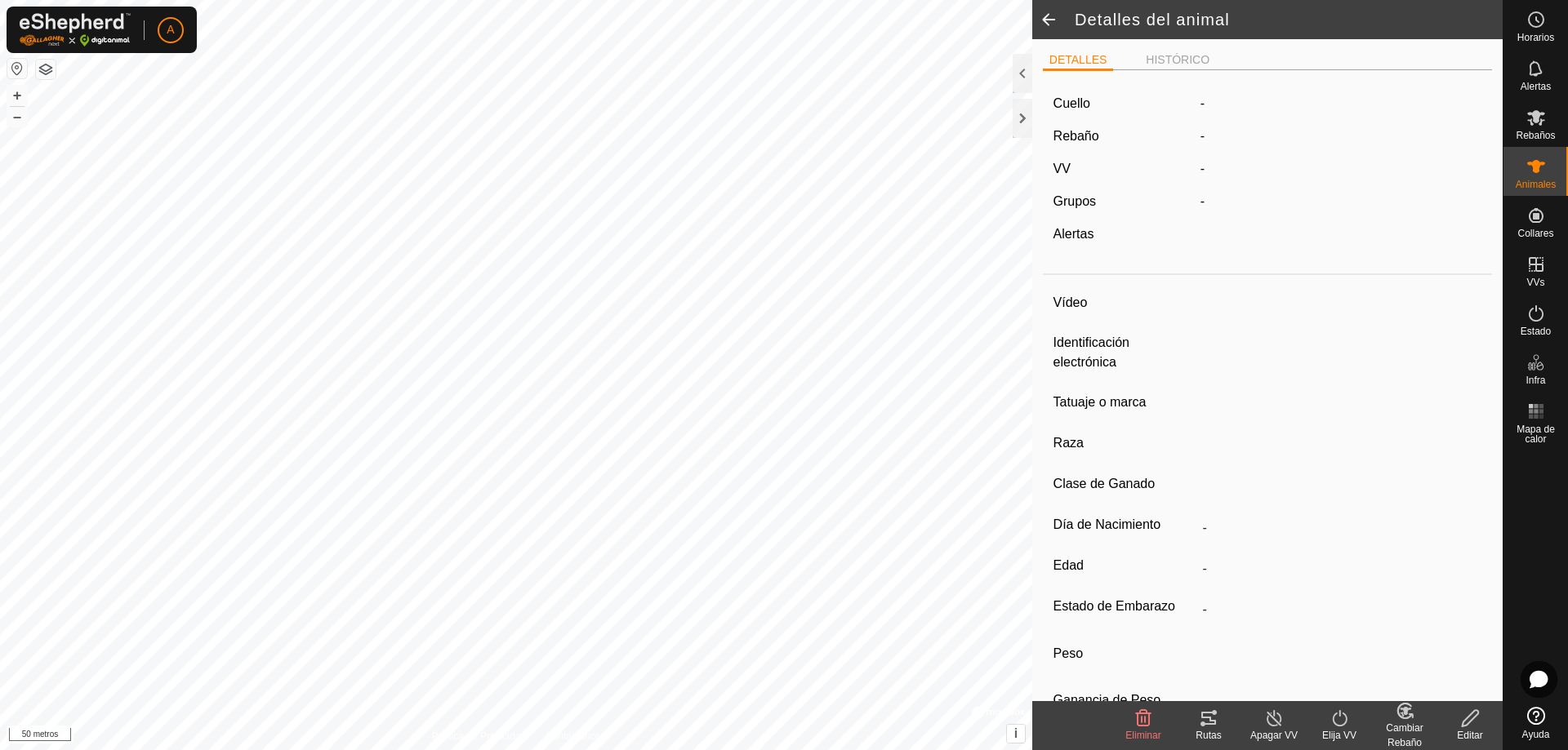
type input "12/2021"
type input "3 years 9 months"
type input "Vacía"
type input "500 kg"
type input "-"
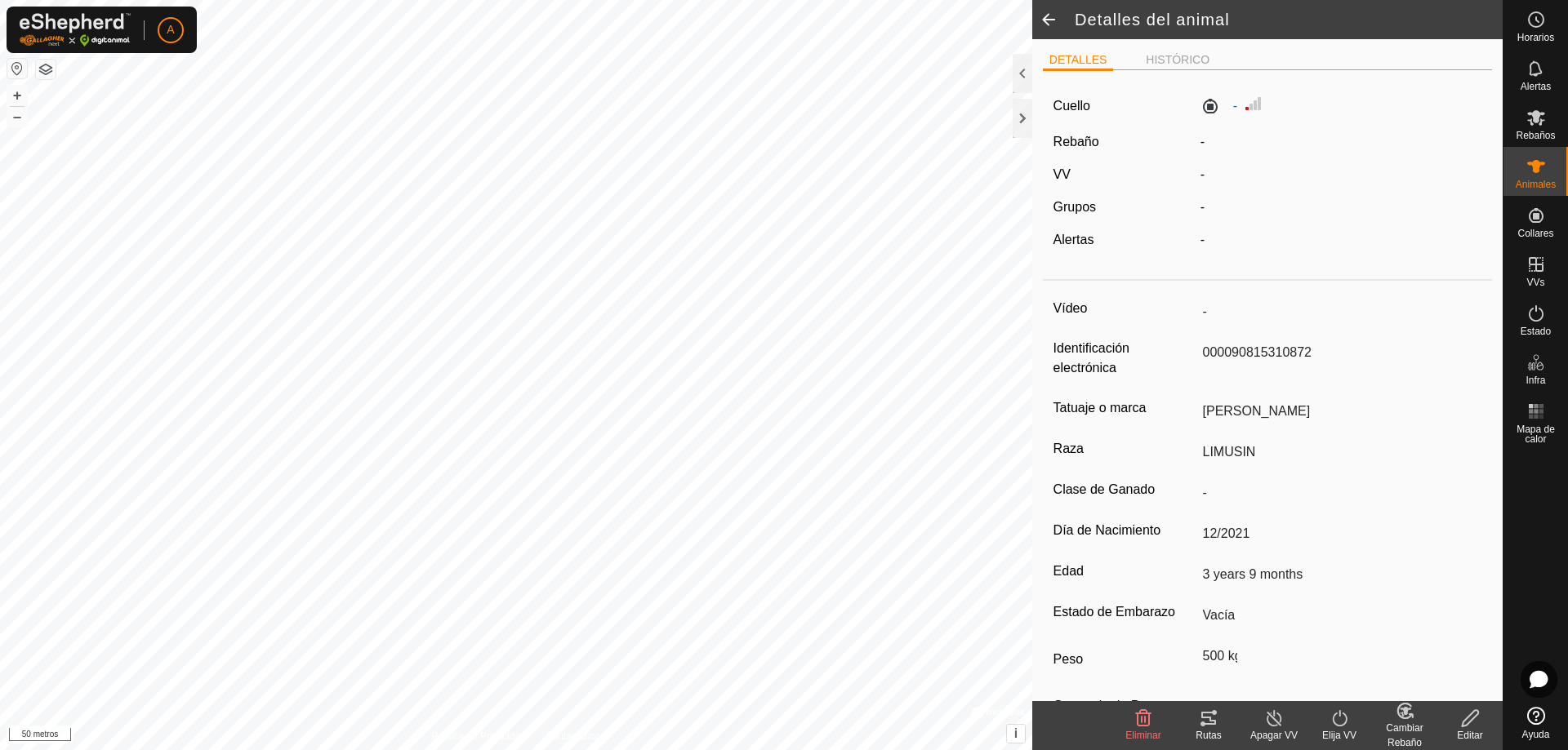
click at [1041, 22] on span at bounding box center [1049, 19] width 32 height 39
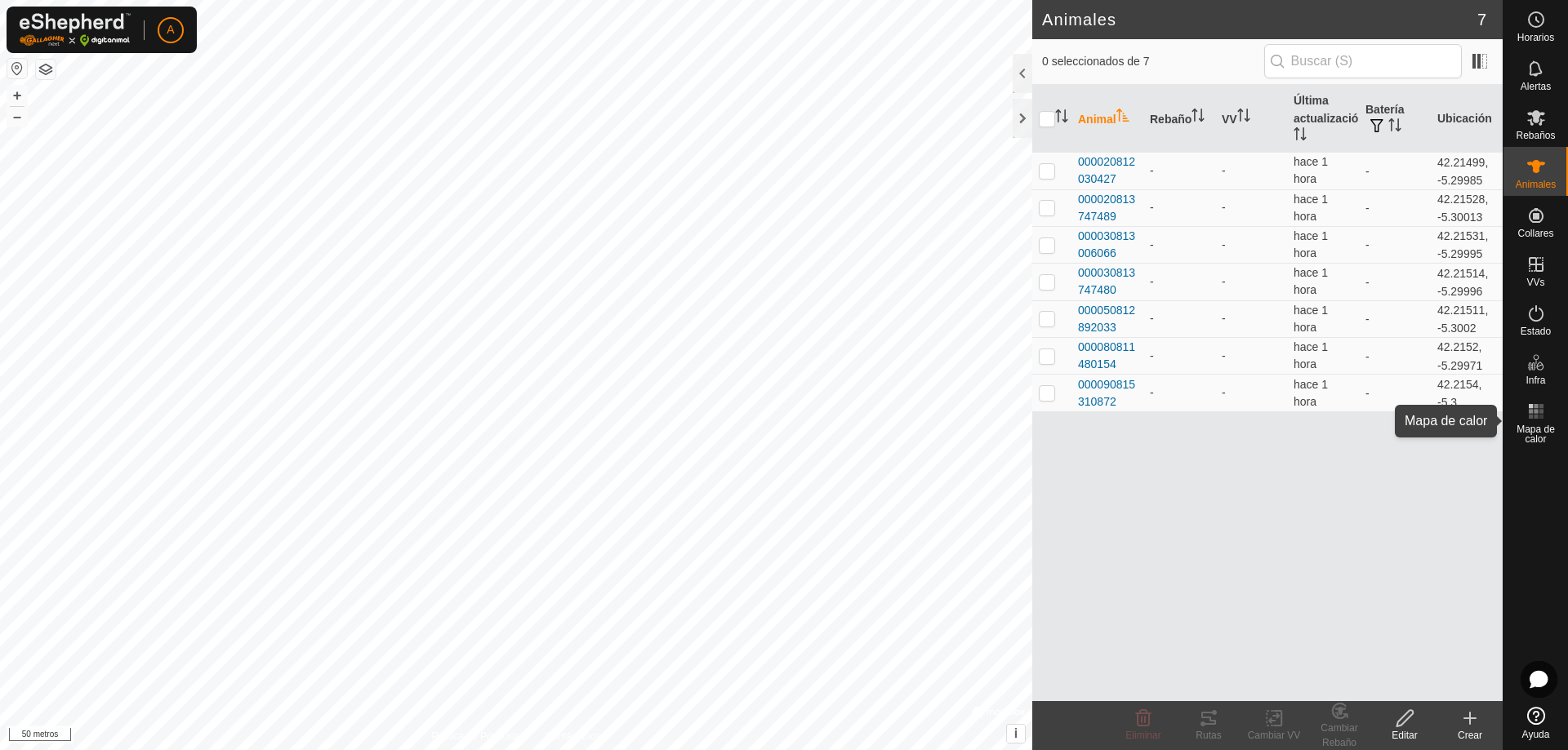
click at [1531, 416] on rect at bounding box center [1530, 416] width 5 height 5
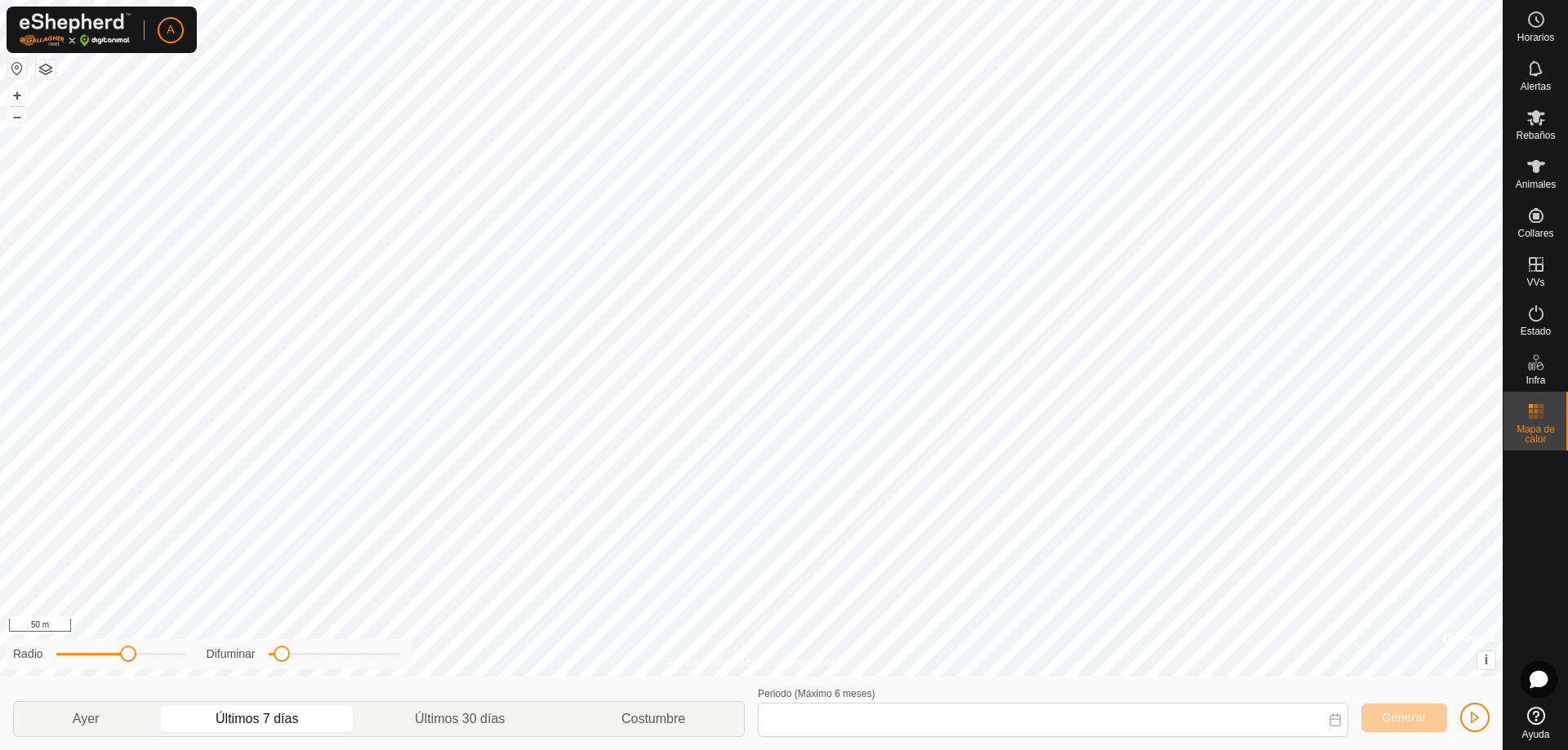
type input "[DATE] - [DATE]"
click at [770, 749] on html "A Horarios Alertas Rebaños Animales Collares VVs Estado Infra Mapa de calor Ayu…" at bounding box center [784, 375] width 1568 height 750
click at [540, 749] on html "A Horarios Alertas Rebaños Animales Collares VVs Estado Infra Mapa de calor Ayu…" at bounding box center [784, 375] width 1568 height 750
click at [688, 749] on html "A Horarios Alertas Rebaños Animales Collares VVs Estado Infra Mapa de calor Ayu…" at bounding box center [784, 375] width 1568 height 750
click at [747, 691] on div "Política de Privacidad Contáctanos + – ⇧ i © Mapbox , © OpenStreetMap , Mejora …" at bounding box center [751, 375] width 1502 height 750
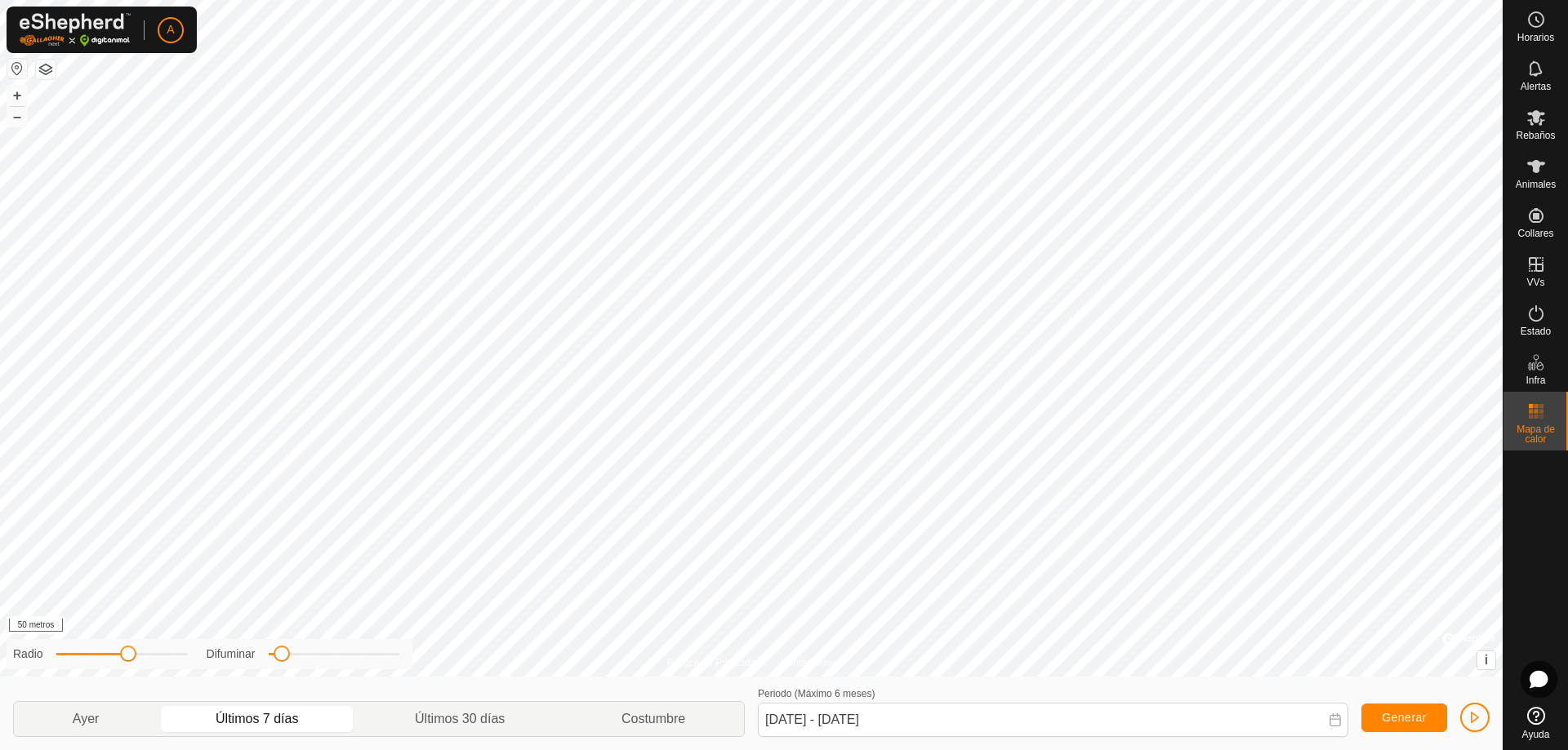
drag, startPoint x: 711, startPoint y: 663, endPoint x: 840, endPoint y: -39, distance: 713.8
click at [840, 0] on html "A Horarios Alertas Rebaños Animales Collares VVs Estado Infra Mapa de calor Ayu…" at bounding box center [784, 375] width 1568 height 750
click at [717, 749] on html "A Horarios Alertas Rebaños Animales Collares VVs Estado Infra Mapa de calor Ayu…" at bounding box center [784, 375] width 1568 height 750
click at [704, 749] on html "A Horarios Alertas Rebaños Animales Collares VVs Estado Infra Mapa de calor Ayu…" at bounding box center [784, 375] width 1568 height 750
click at [702, 749] on html "A Horarios Alertas Rebaños Animales Collares VVs Estado Infra Mapa de calor Ayu…" at bounding box center [784, 375] width 1568 height 750
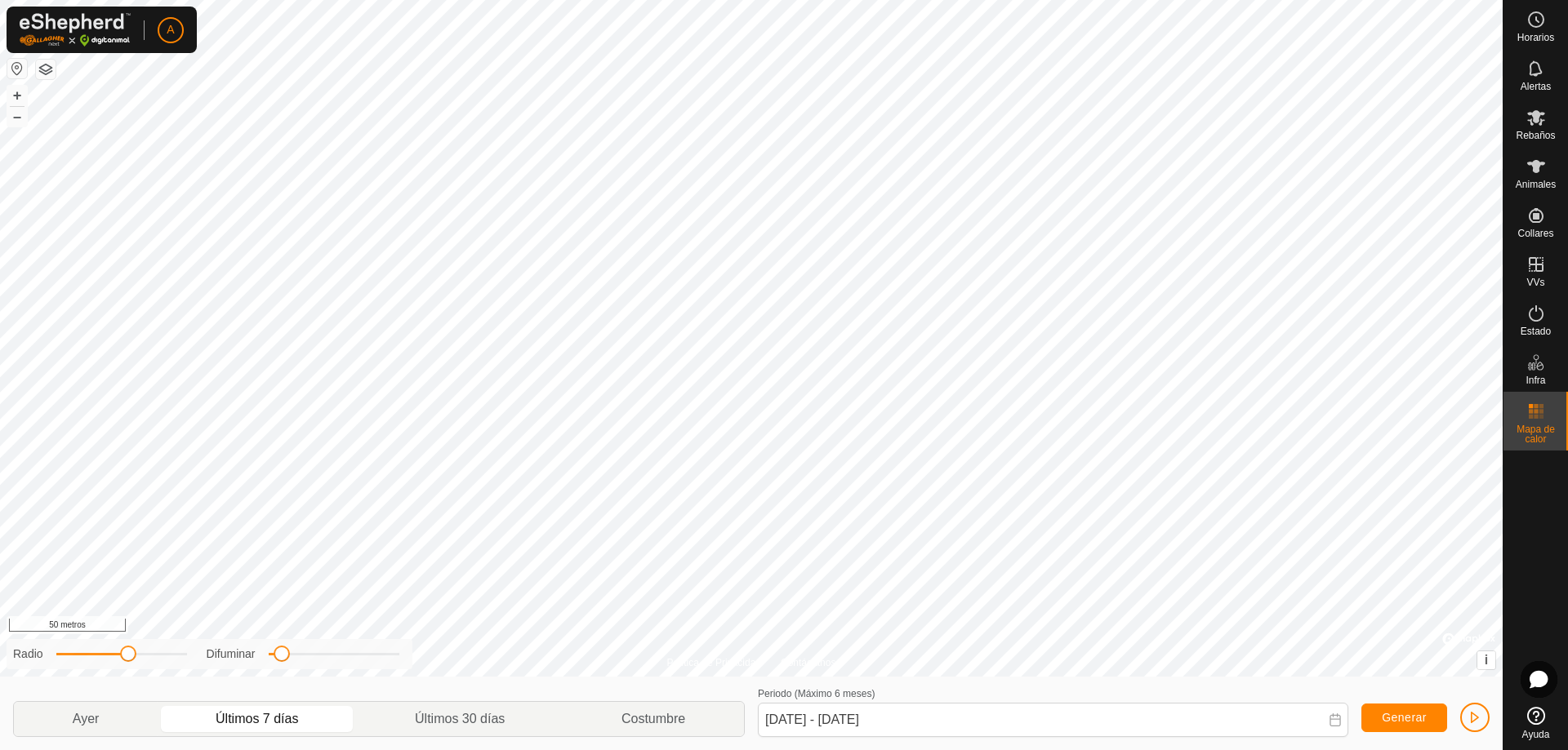
click at [442, 0] on html "A Horarios Alertas Rebaños Animales Collares VVs Estado Infra Mapa de calor Ayu…" at bounding box center [784, 375] width 1568 height 750
click at [1536, 18] on icon at bounding box center [1536, 19] width 3 height 5
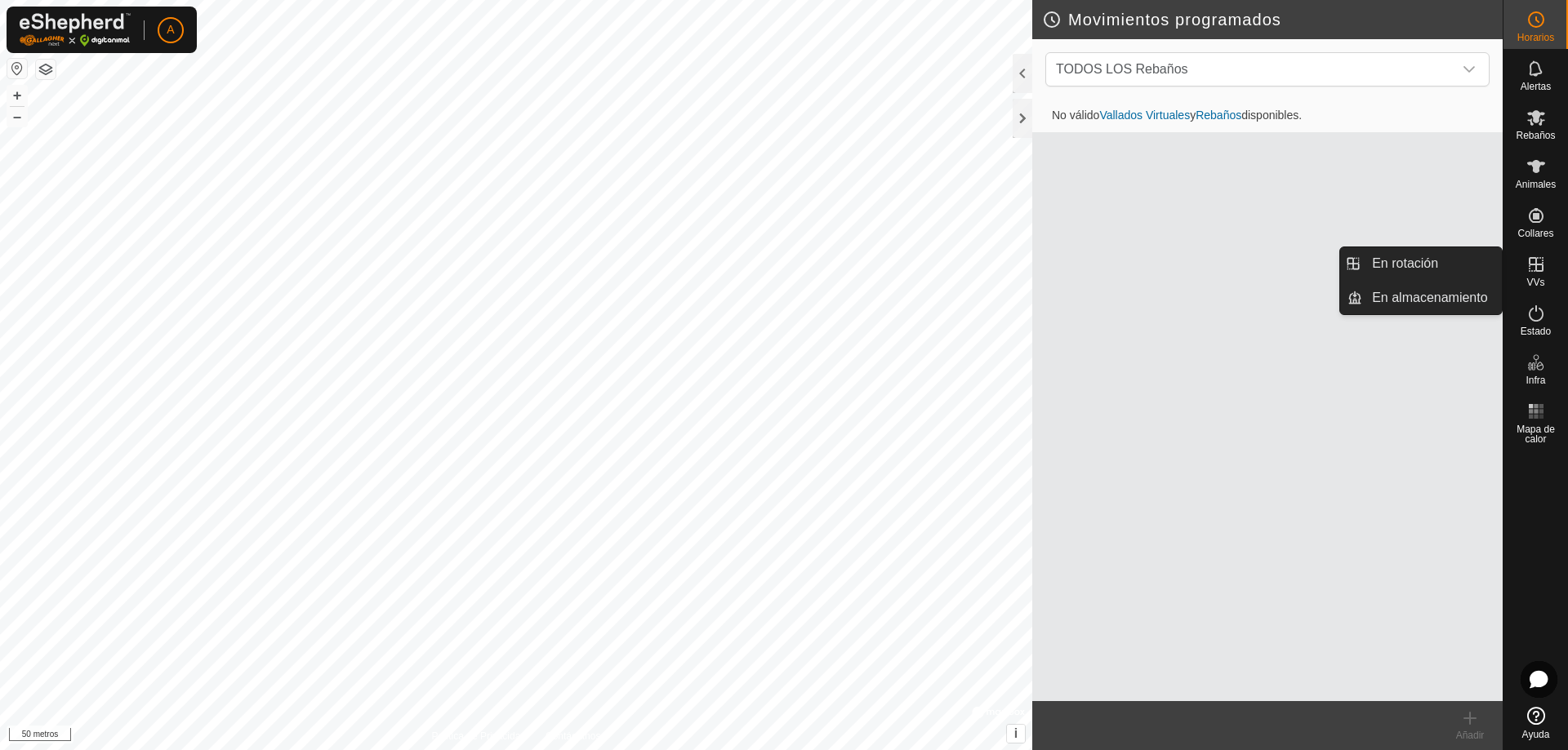
click at [1541, 269] on icon at bounding box center [1536, 265] width 20 height 20
click at [1535, 267] on icon at bounding box center [1536, 264] width 14 height 14
click at [1543, 260] on icon at bounding box center [1536, 265] width 20 height 20
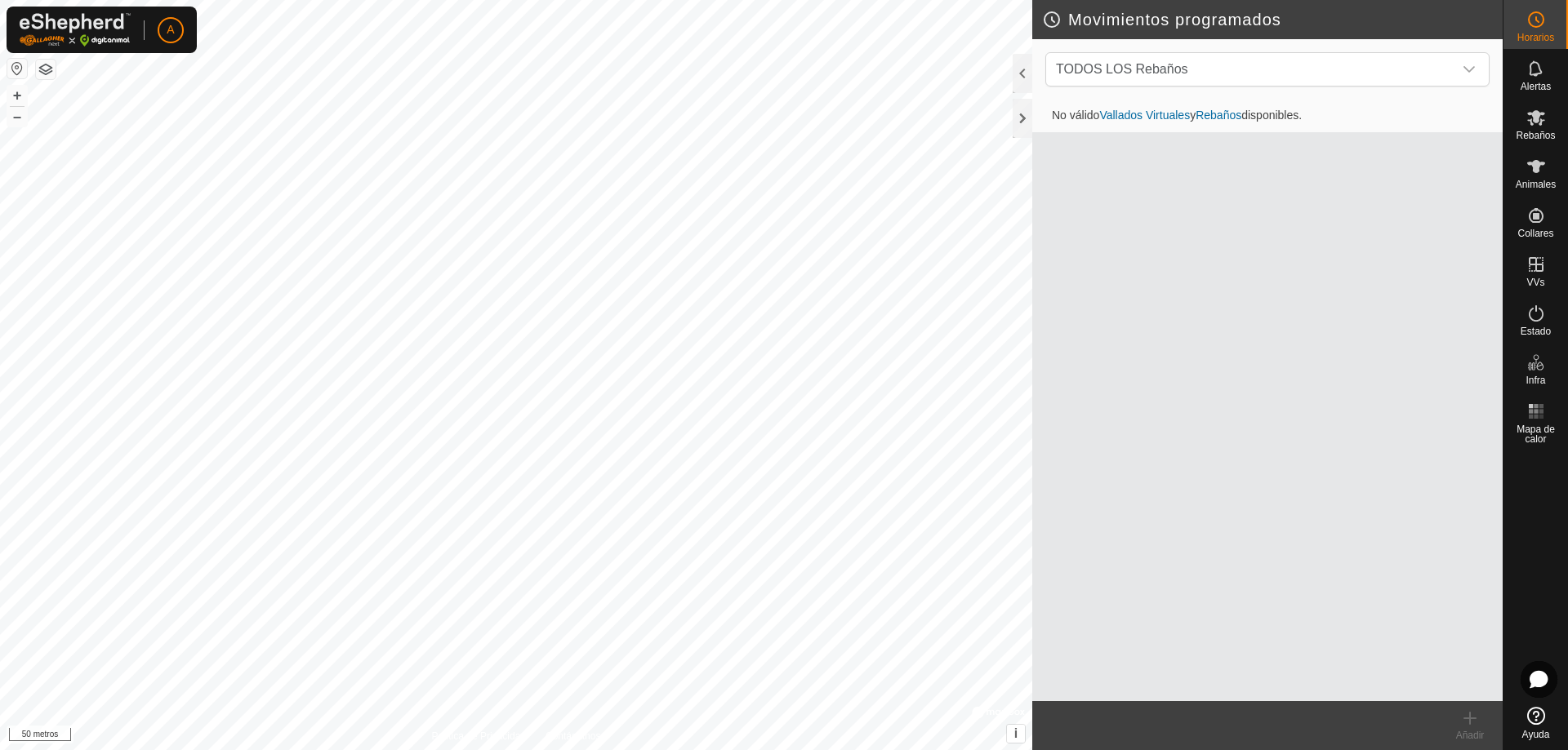
click at [1154, 504] on div "No válido Vallados Virtuales y Rebaños disponibles." at bounding box center [1268, 399] width 471 height 601
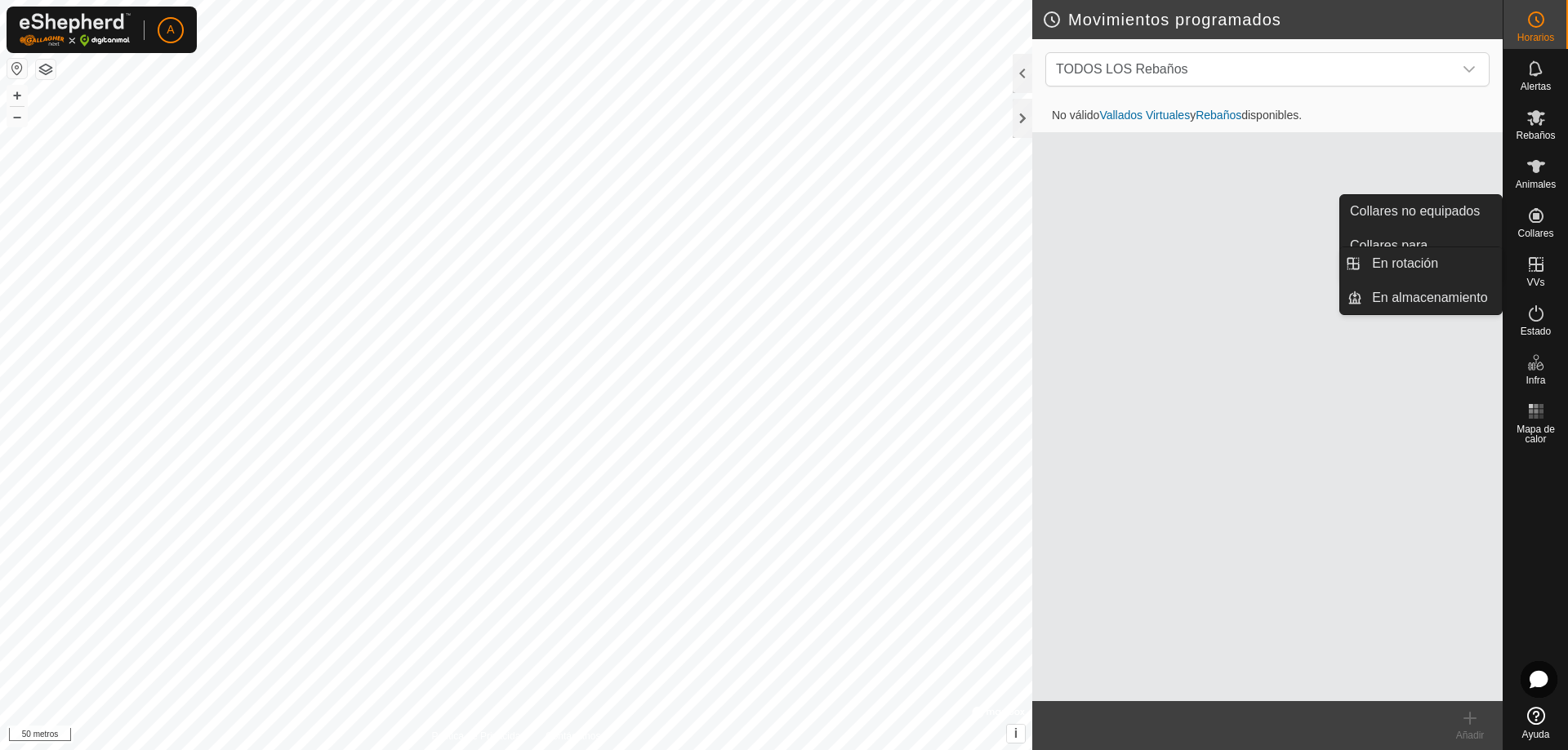
click at [1535, 271] on icon at bounding box center [1536, 264] width 14 height 14
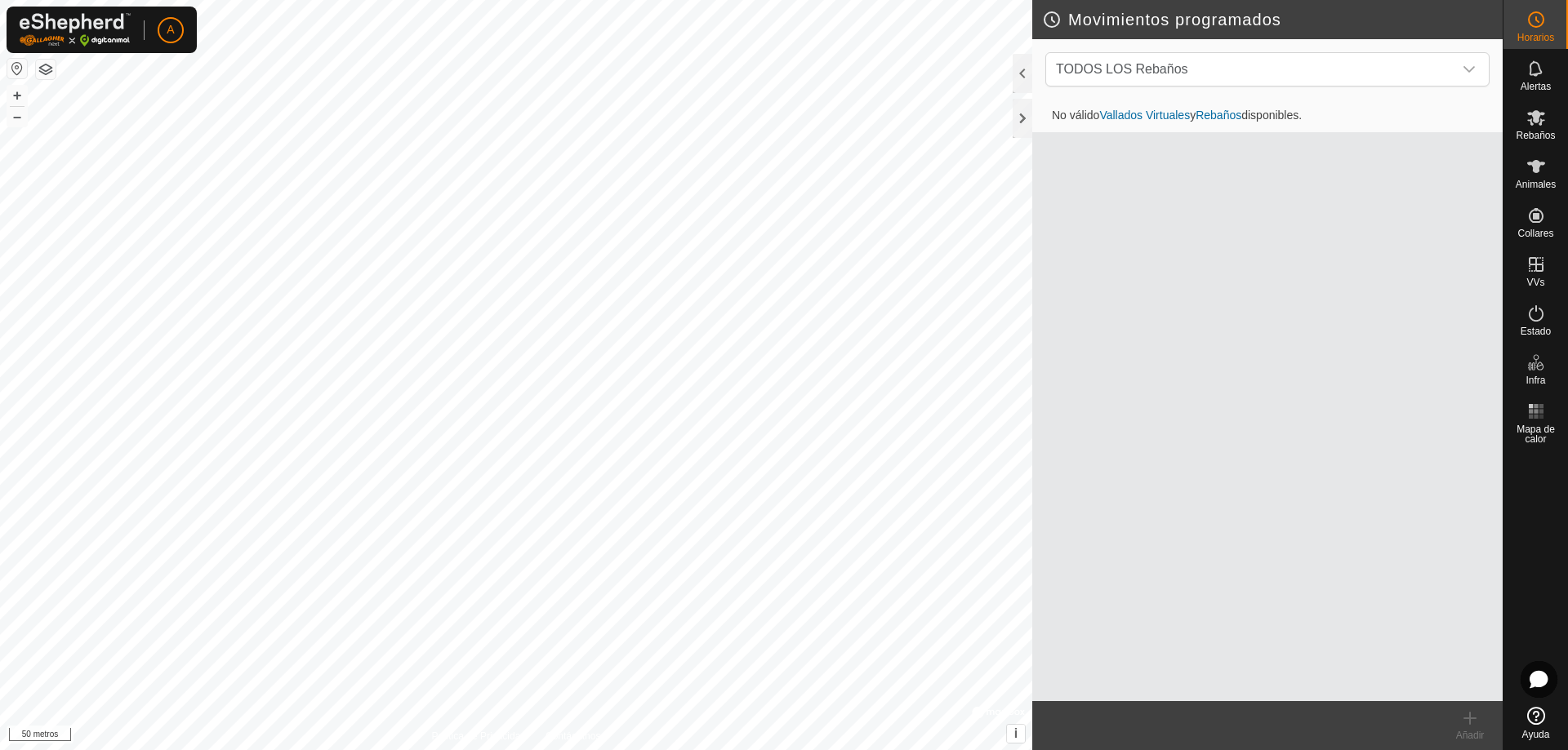
click at [1545, 553] on div at bounding box center [1536, 575] width 65 height 250
click at [1542, 163] on icon at bounding box center [1536, 166] width 18 height 13
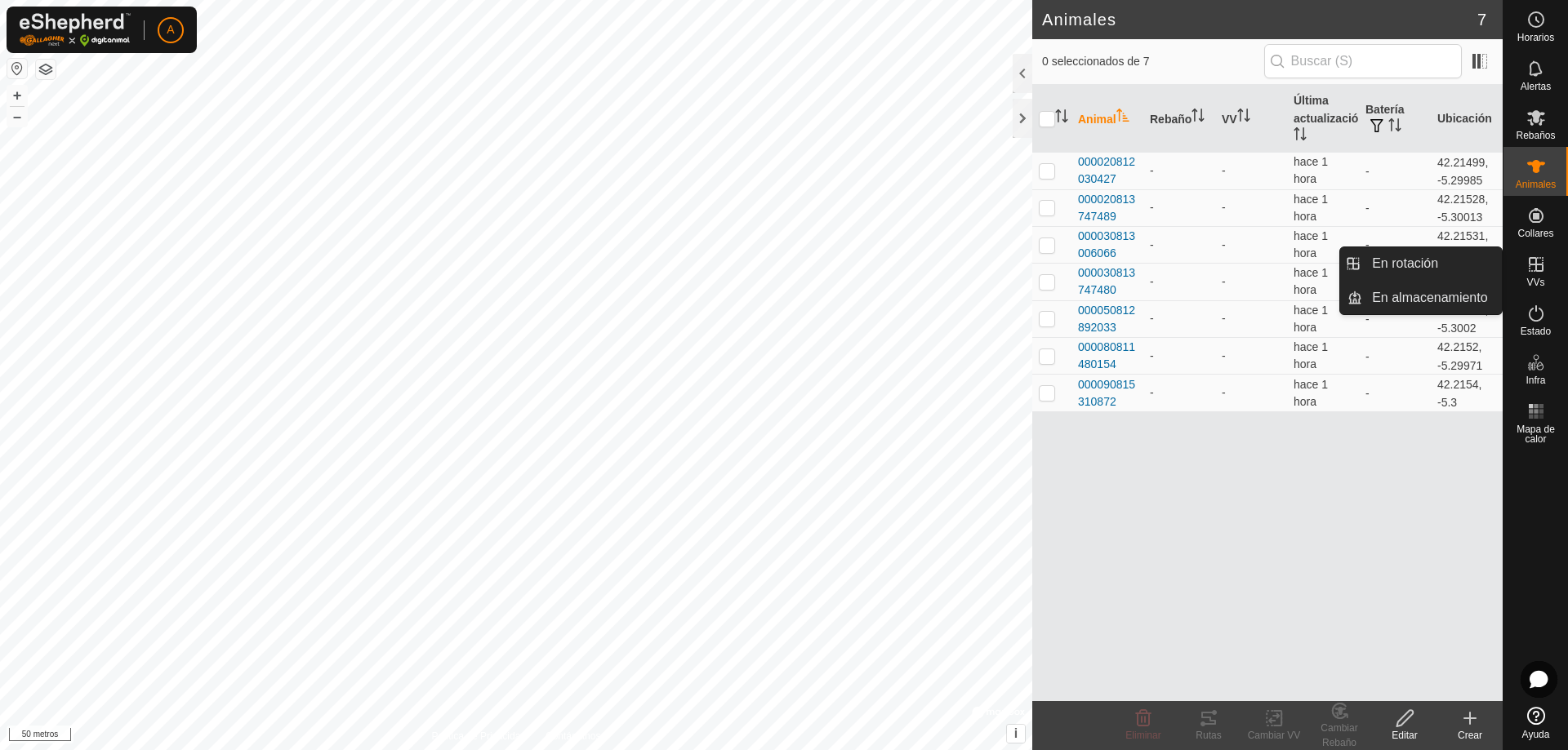
click at [1536, 265] on icon at bounding box center [1536, 264] width 14 height 14
click at [1535, 270] on icon at bounding box center [1536, 265] width 20 height 20
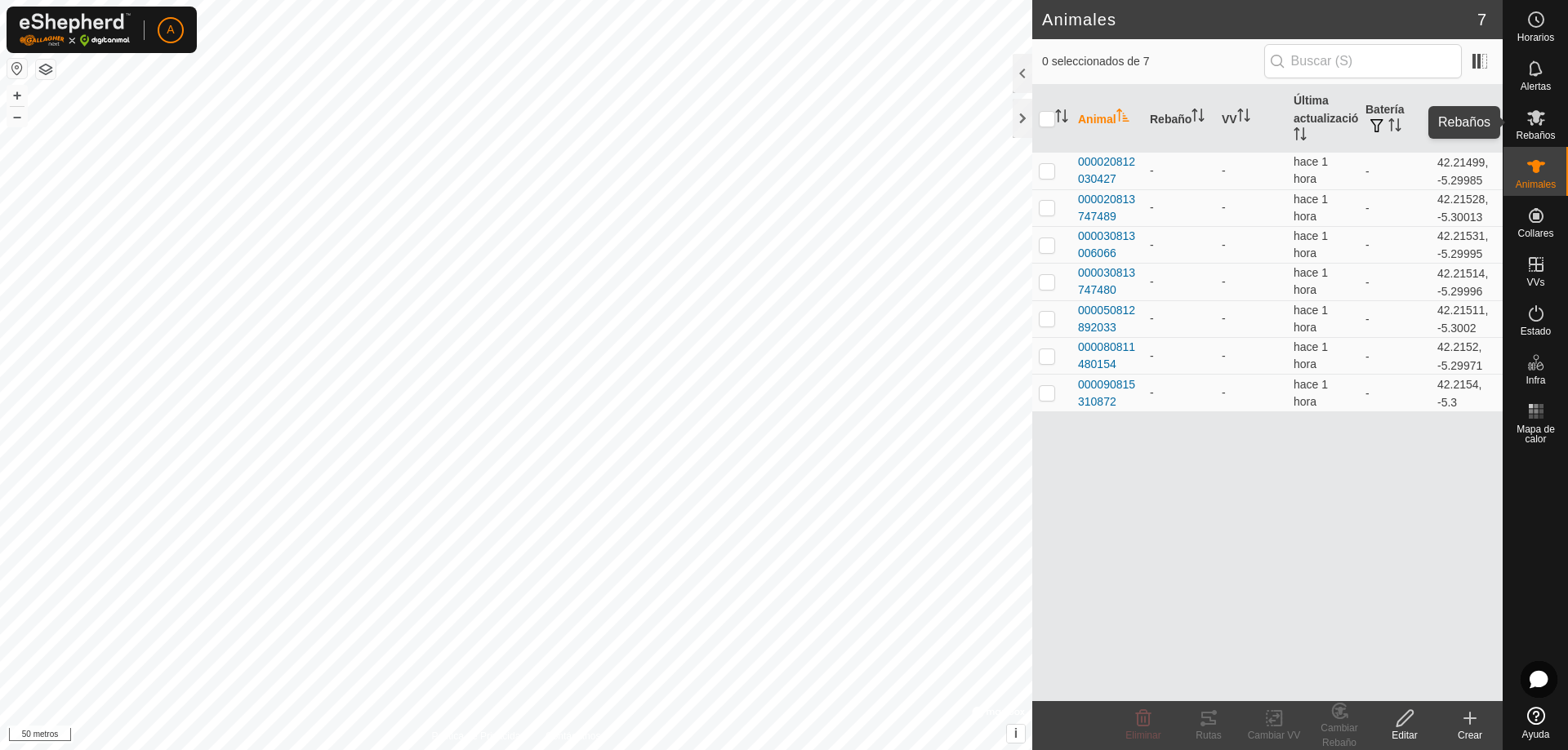
click at [1534, 120] on icon at bounding box center [1536, 117] width 18 height 15
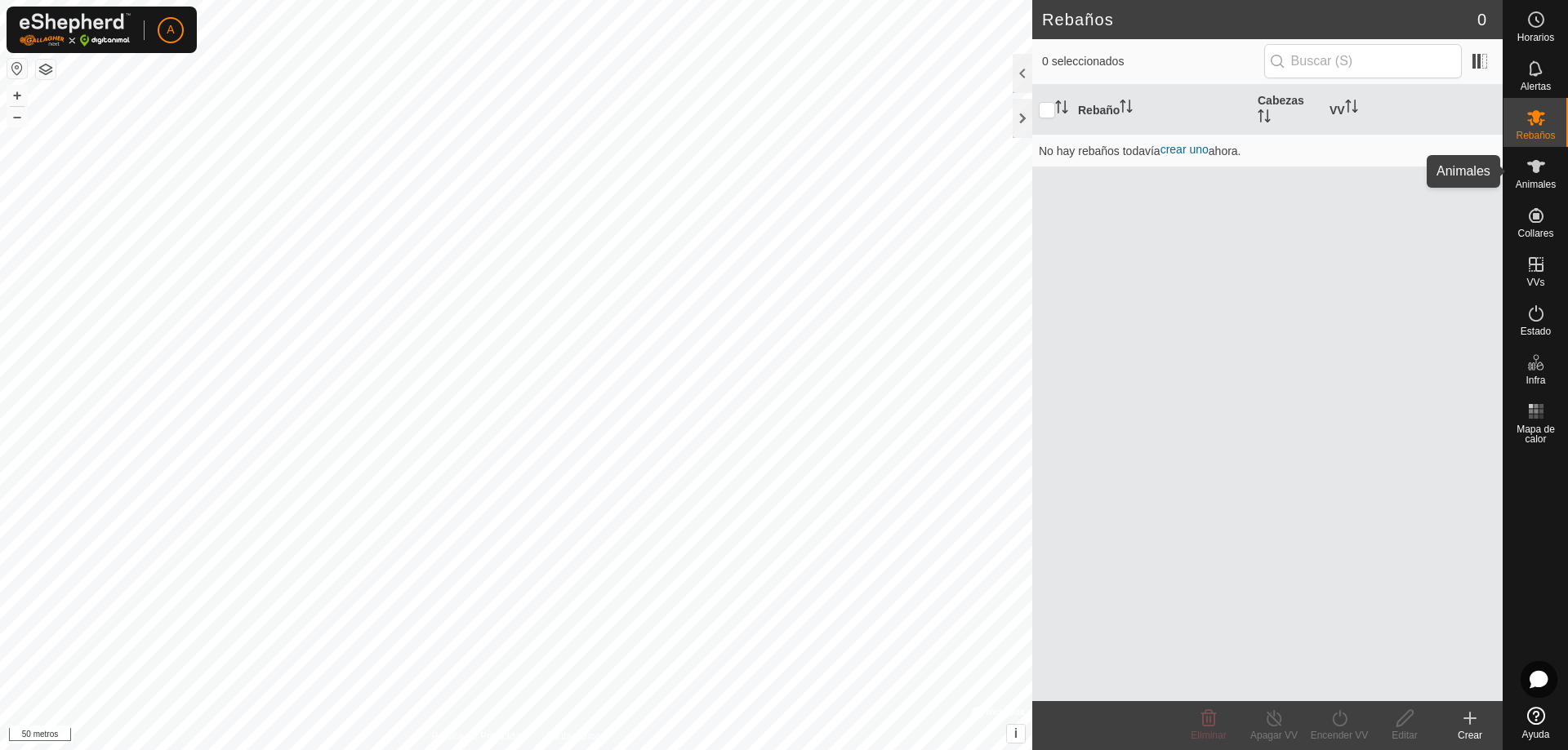
click at [1548, 169] on es-animals-svg-icon at bounding box center [1536, 166] width 30 height 26
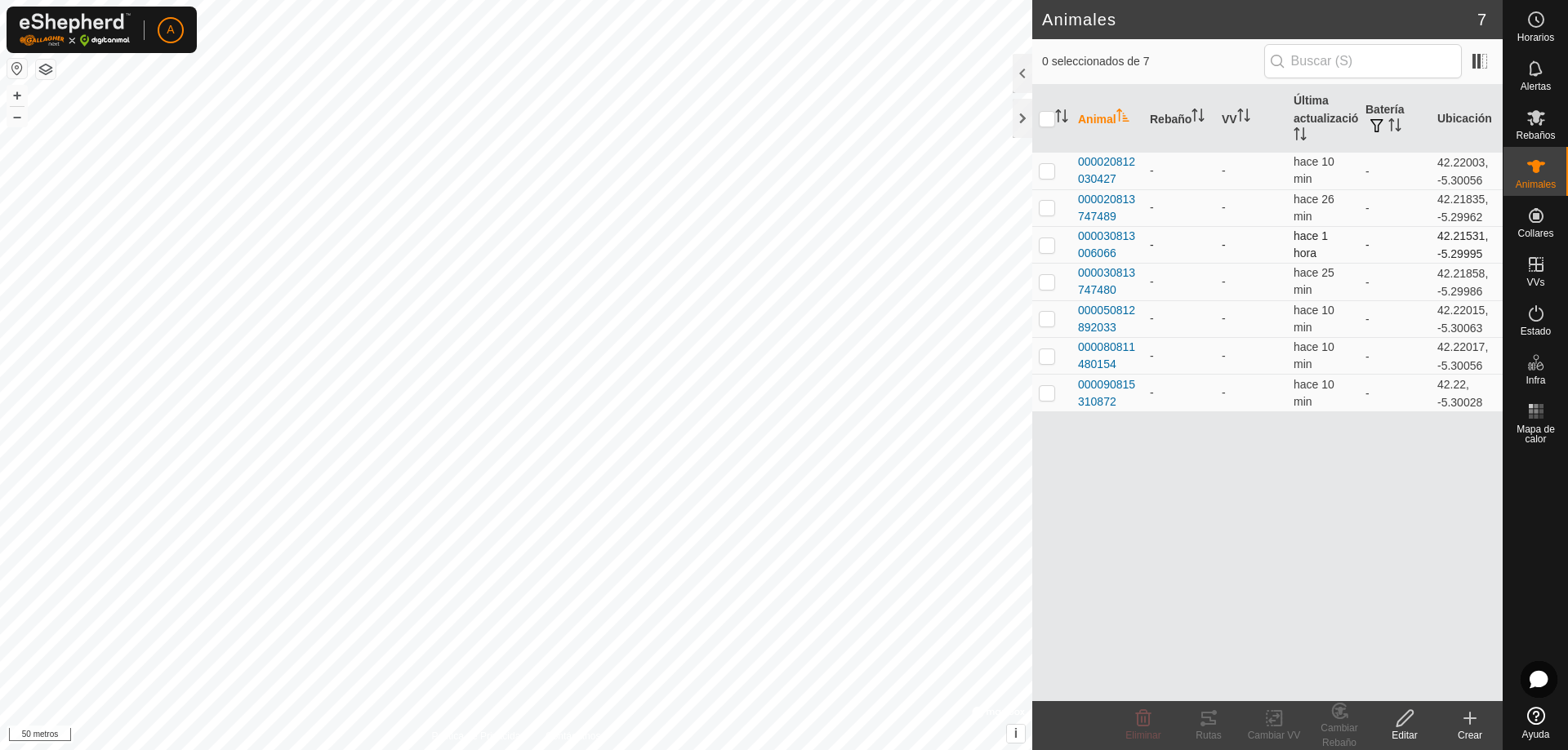
click at [1046, 246] on p-checkbox at bounding box center [1047, 244] width 16 height 13
checkbox input "true"
click at [1477, 61] on span at bounding box center [1479, 60] width 26 height 26
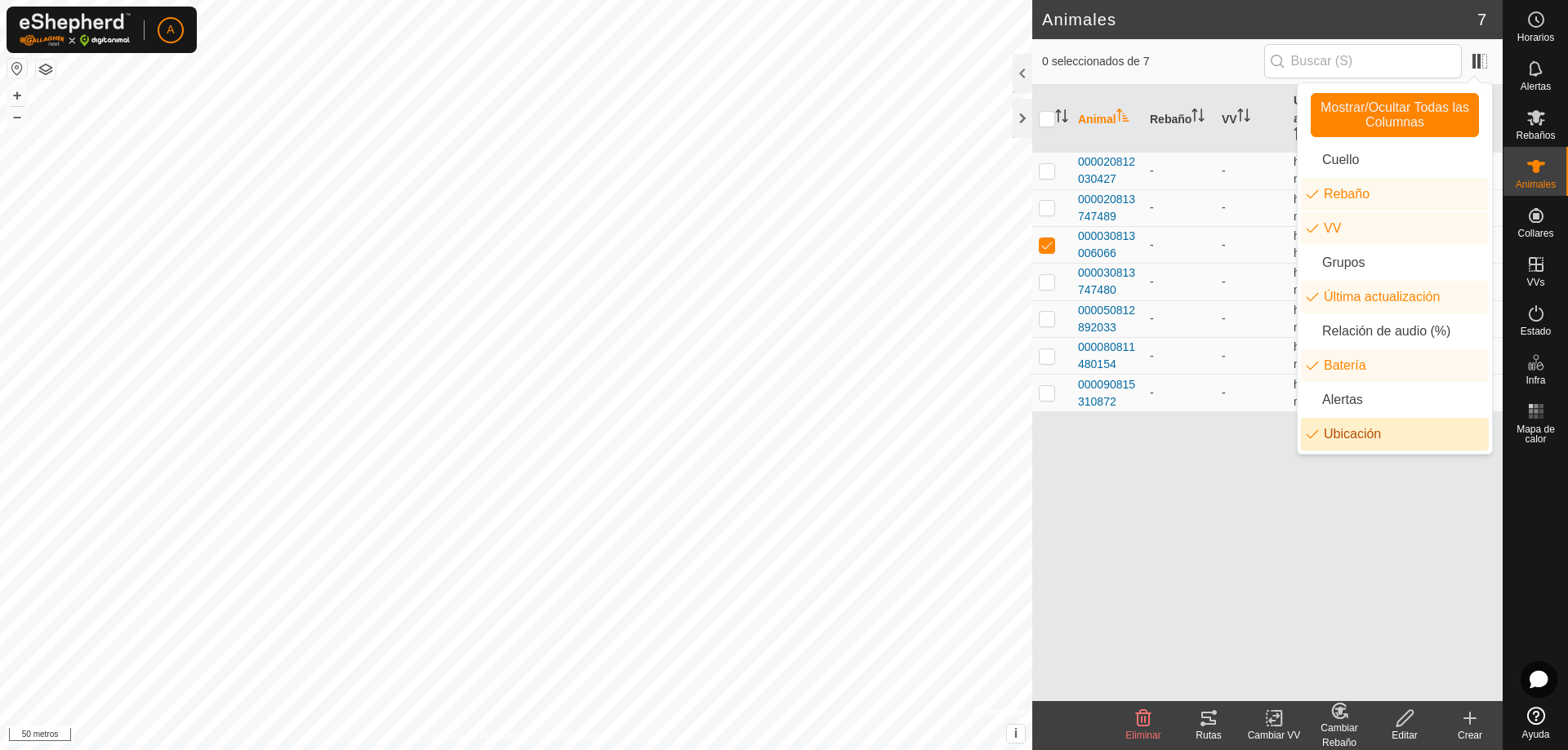
click at [1241, 463] on div "Animal Rebaño VV Última actualización Batería Ubicación 000020812030427 - - hac…" at bounding box center [1268, 393] width 471 height 617
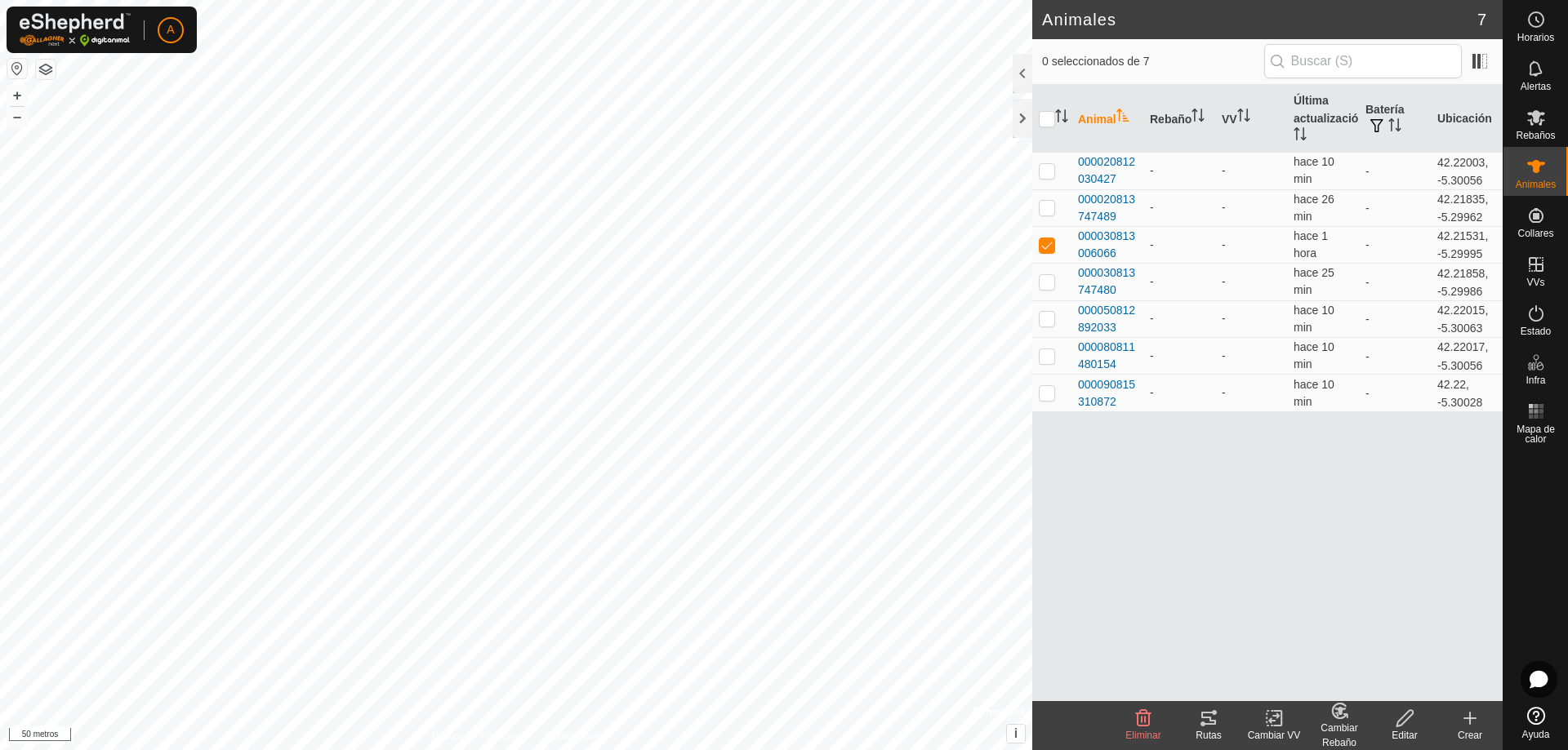
click at [1207, 716] on icon at bounding box center [1208, 718] width 20 height 20
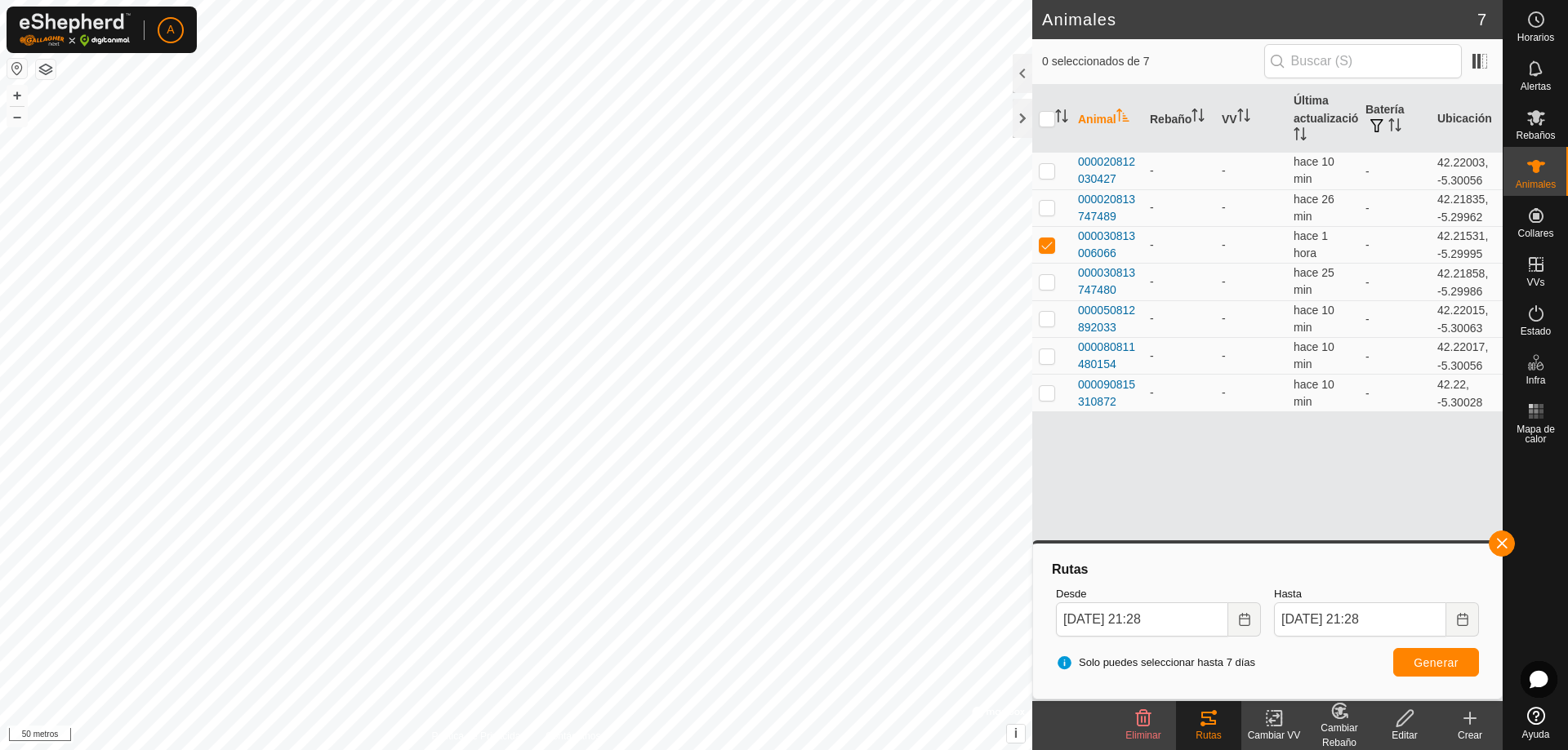
click at [178, 749] on html "A Horarios Alertas Rebaños Animales Collares VVs Estado Infra Mapa de calor Ayu…" at bounding box center [784, 375] width 1568 height 750
click at [5, 749] on html "A Horarios Alertas Rebaños Animales Collares VVs Estado Infra Mapa de calor Ayu…" at bounding box center [784, 375] width 1568 height 750
click at [704, 749] on html "A Horarios Alertas Rebaños Animales Collares VVs Estado Infra Mapa de calor Ayu…" at bounding box center [784, 375] width 1568 height 750
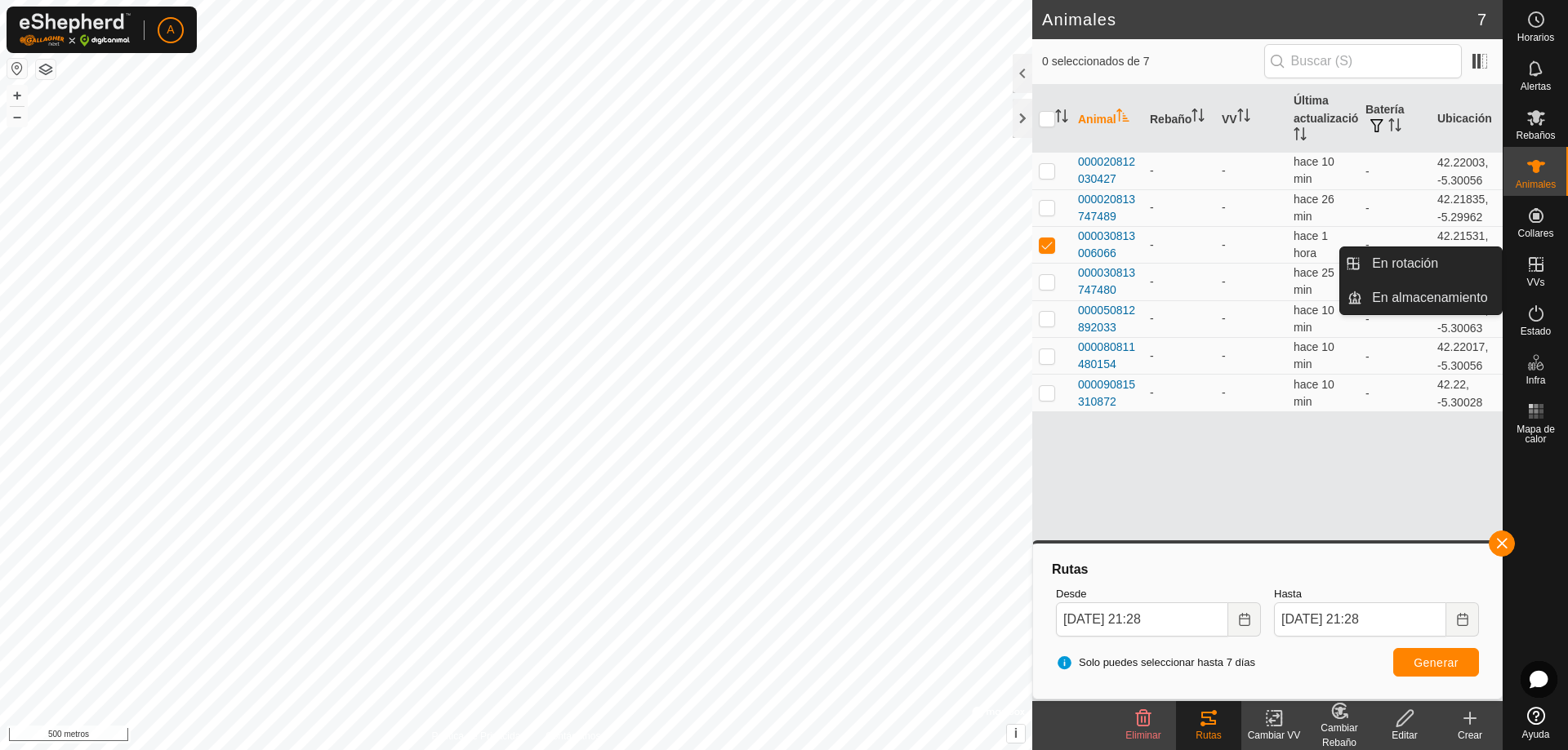
click at [1531, 264] on icon at bounding box center [1536, 264] width 14 height 14
click at [1539, 269] on icon at bounding box center [1536, 265] width 20 height 20
